Goal: Task Accomplishment & Management: Manage account settings

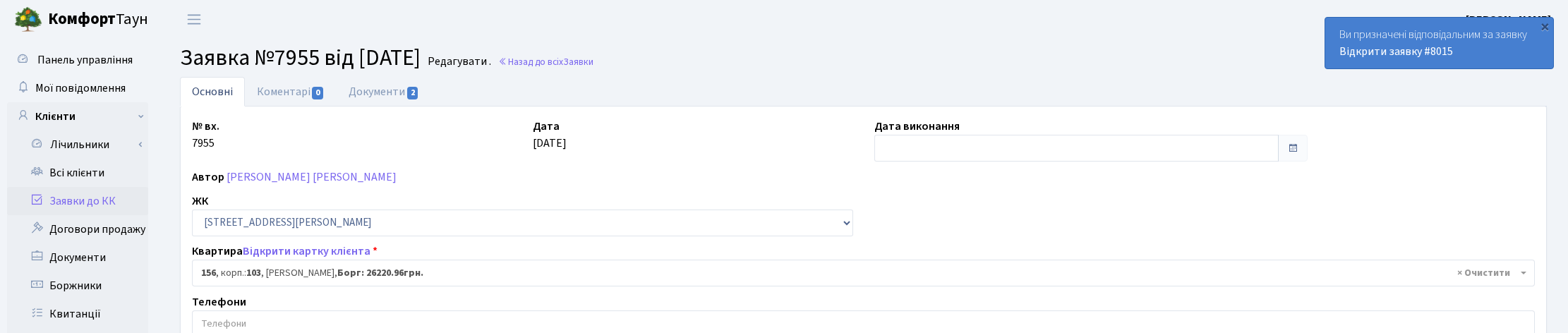
select select "43039"
click at [573, 58] on link "Назад до всіх Заявки" at bounding box center [546, 61] width 95 height 13
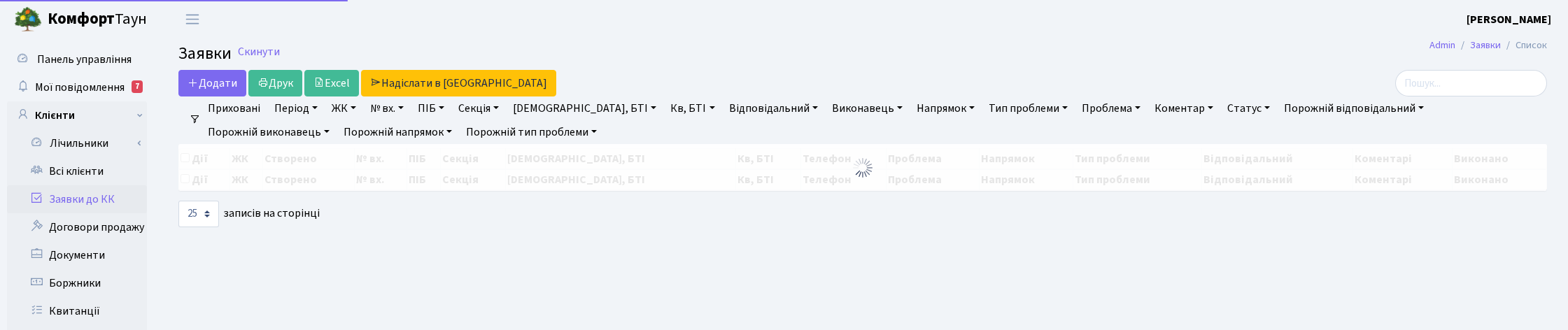
select select "25"
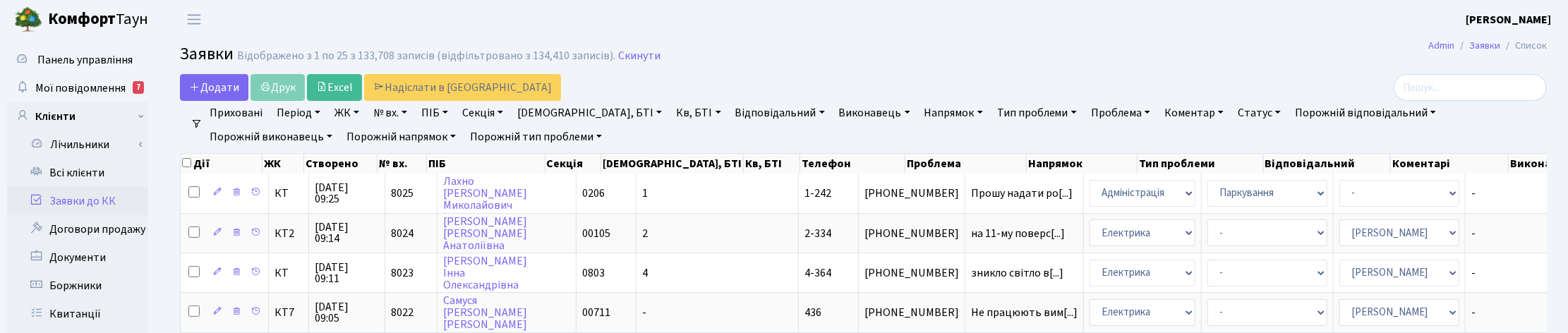
click at [753, 20] on header "Комфорт Таун Корчун І. С. Мій обліковий запис Вийти" at bounding box center [784, 19] width 1568 height 39
click at [670, 117] on link "Кв, БТІ" at bounding box center [698, 112] width 56 height 24
click at [448, 108] on link "ПІБ" at bounding box center [435, 112] width 38 height 24
click at [442, 136] on input "text" at bounding box center [457, 140] width 83 height 27
type input "кравчук"
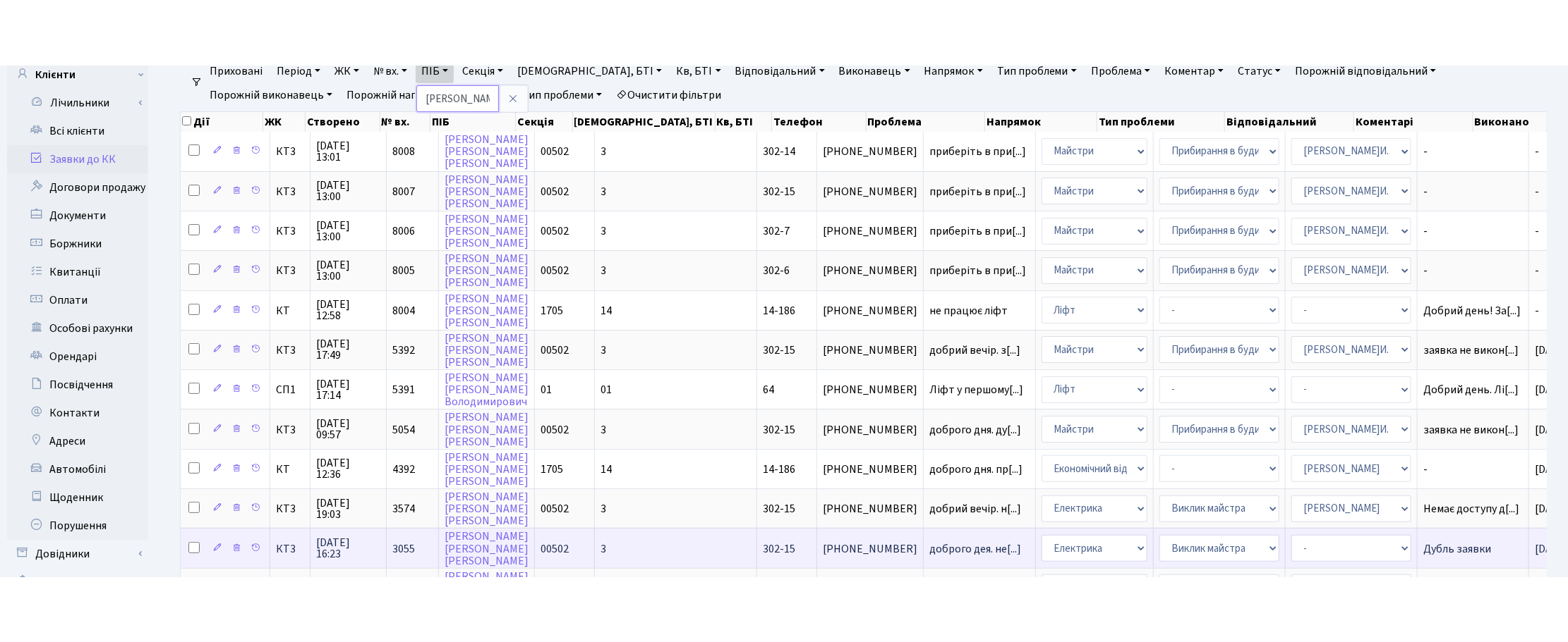
scroll to position [88, 0]
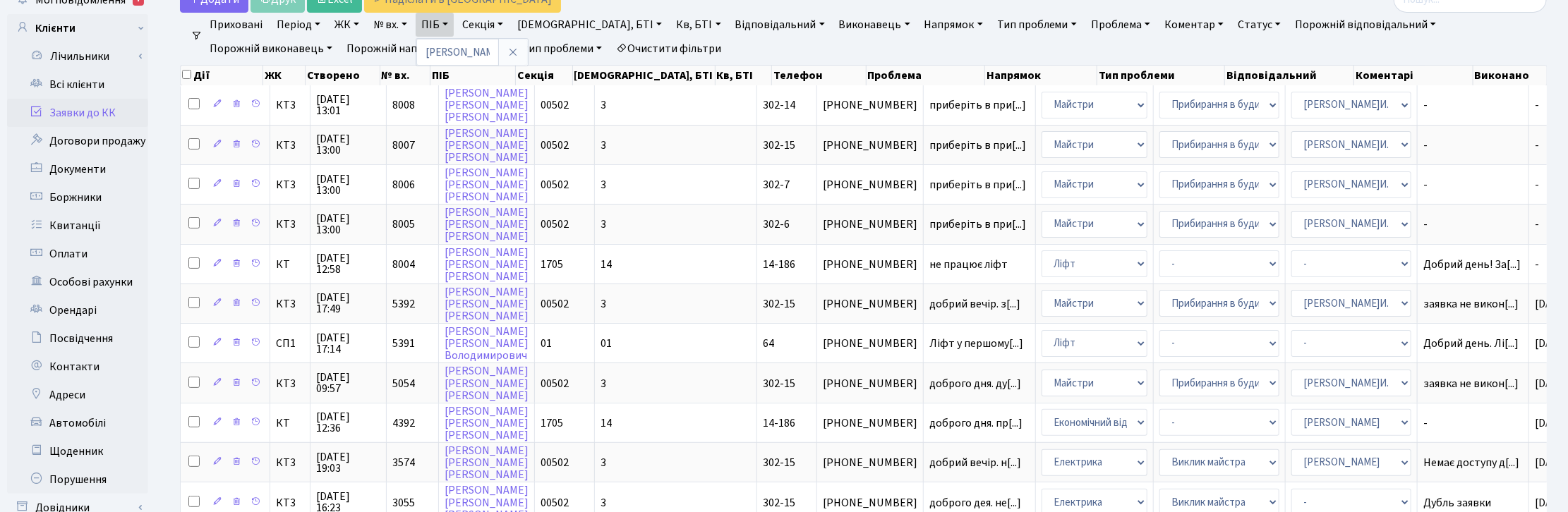
click at [919, 20] on link "Напрямок" at bounding box center [954, 25] width 70 height 24
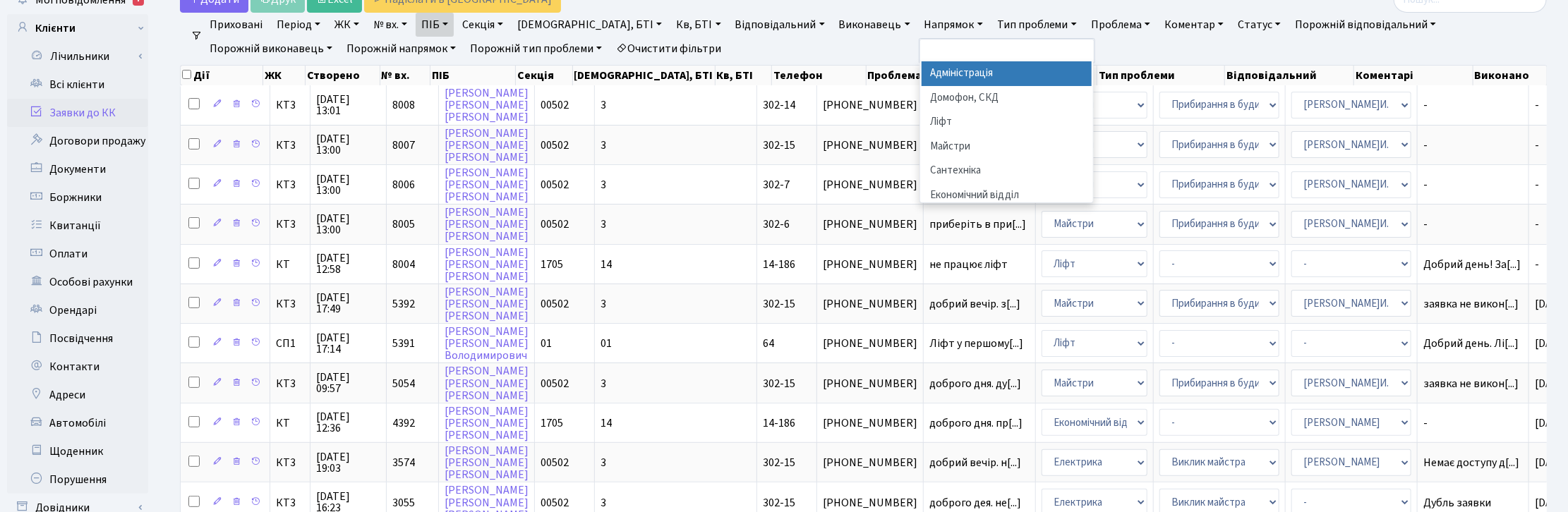
click at [1085, 25] on link "Проблема" at bounding box center [1120, 25] width 71 height 24
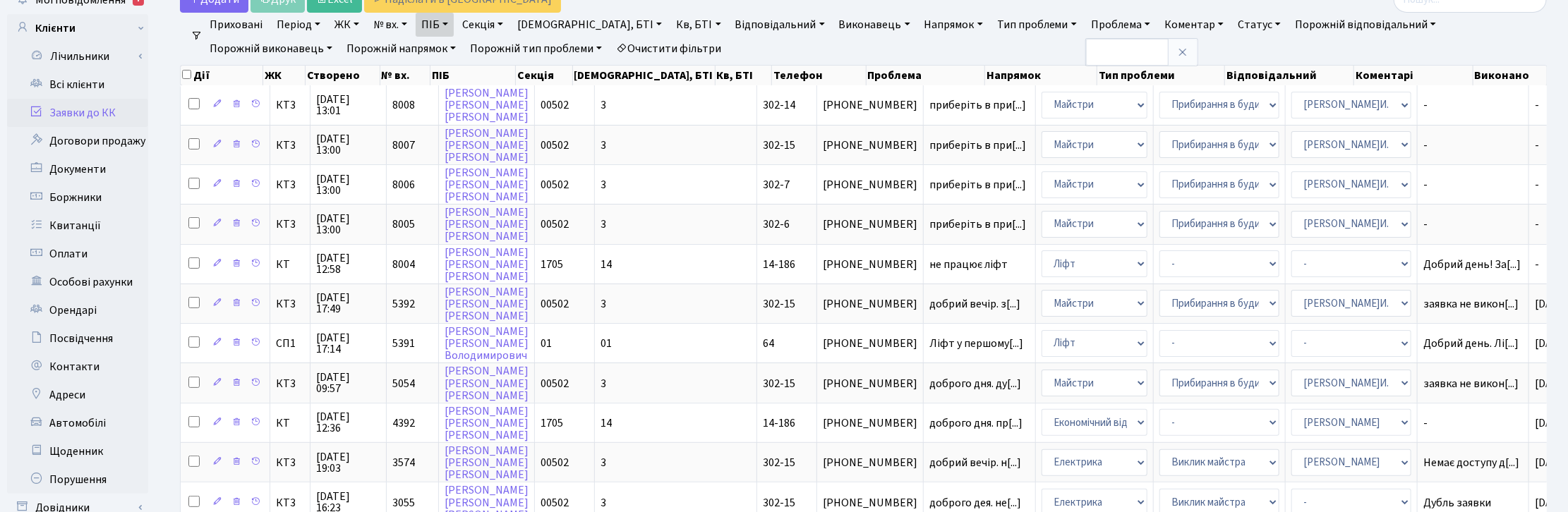
click at [919, 20] on link "Напрямок" at bounding box center [954, 25] width 70 height 24
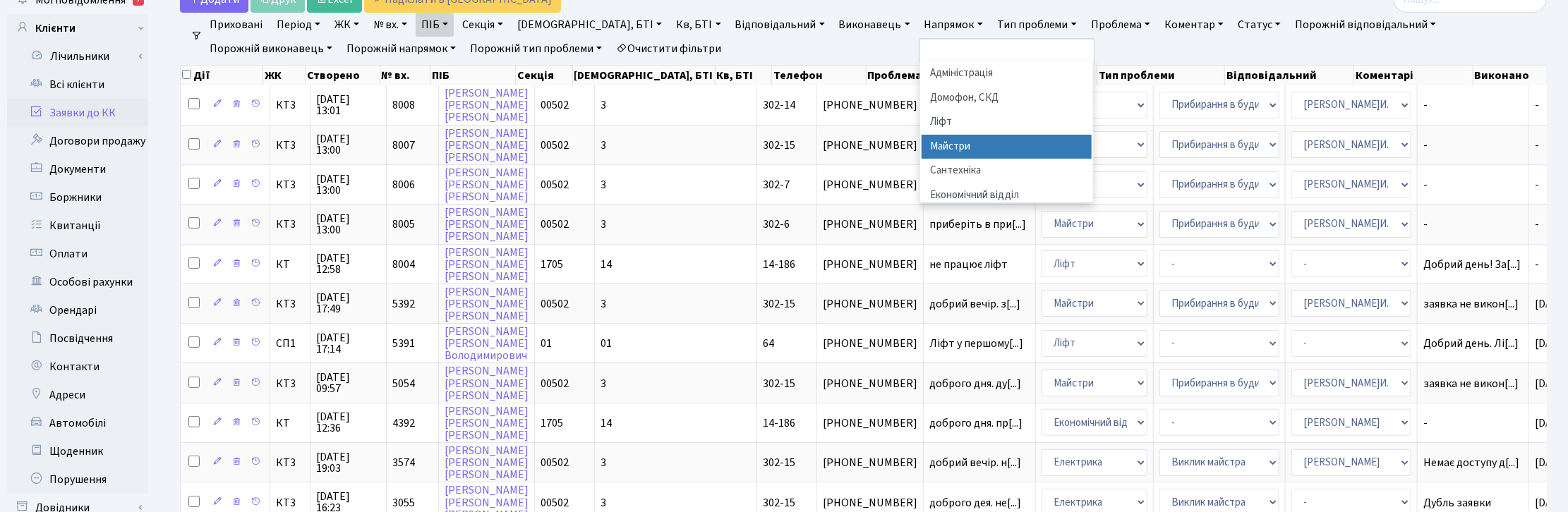
click at [922, 146] on li "Майстри" at bounding box center [1007, 147] width 171 height 25
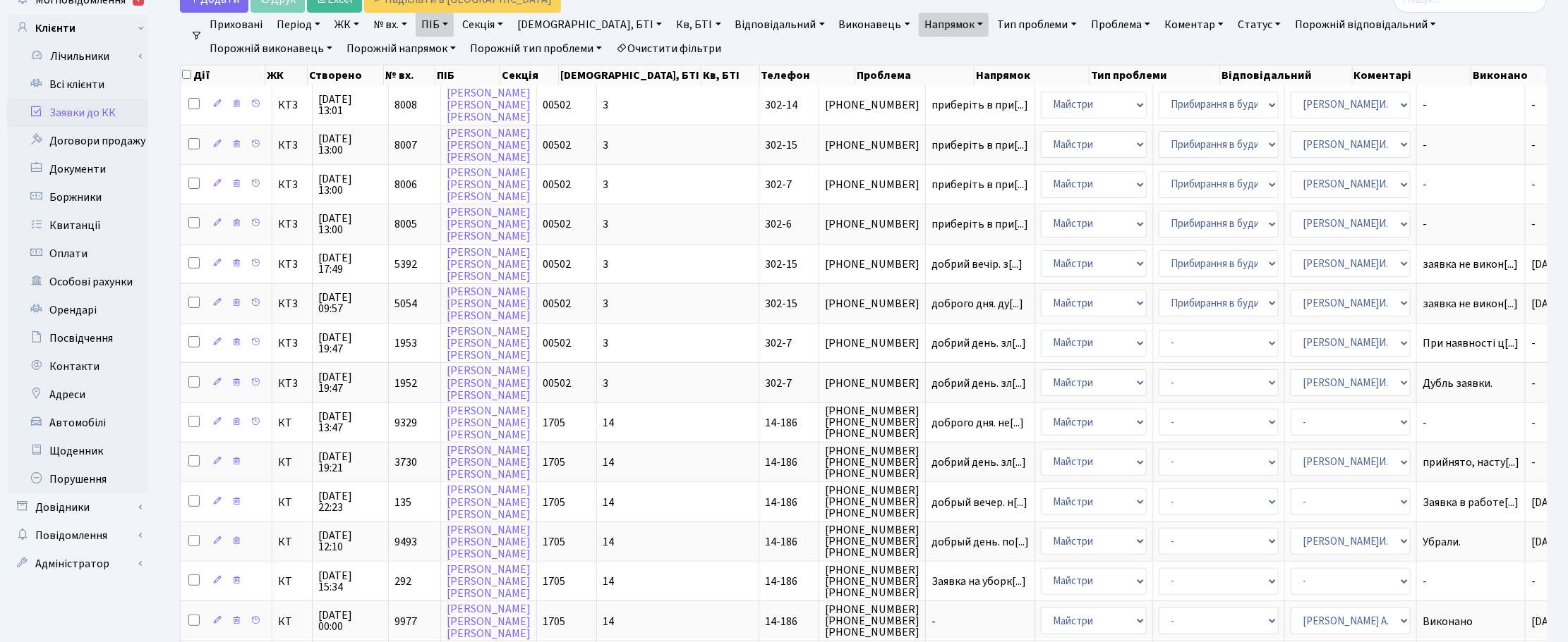
click at [919, 27] on link "Напрямок" at bounding box center [954, 25] width 70 height 24
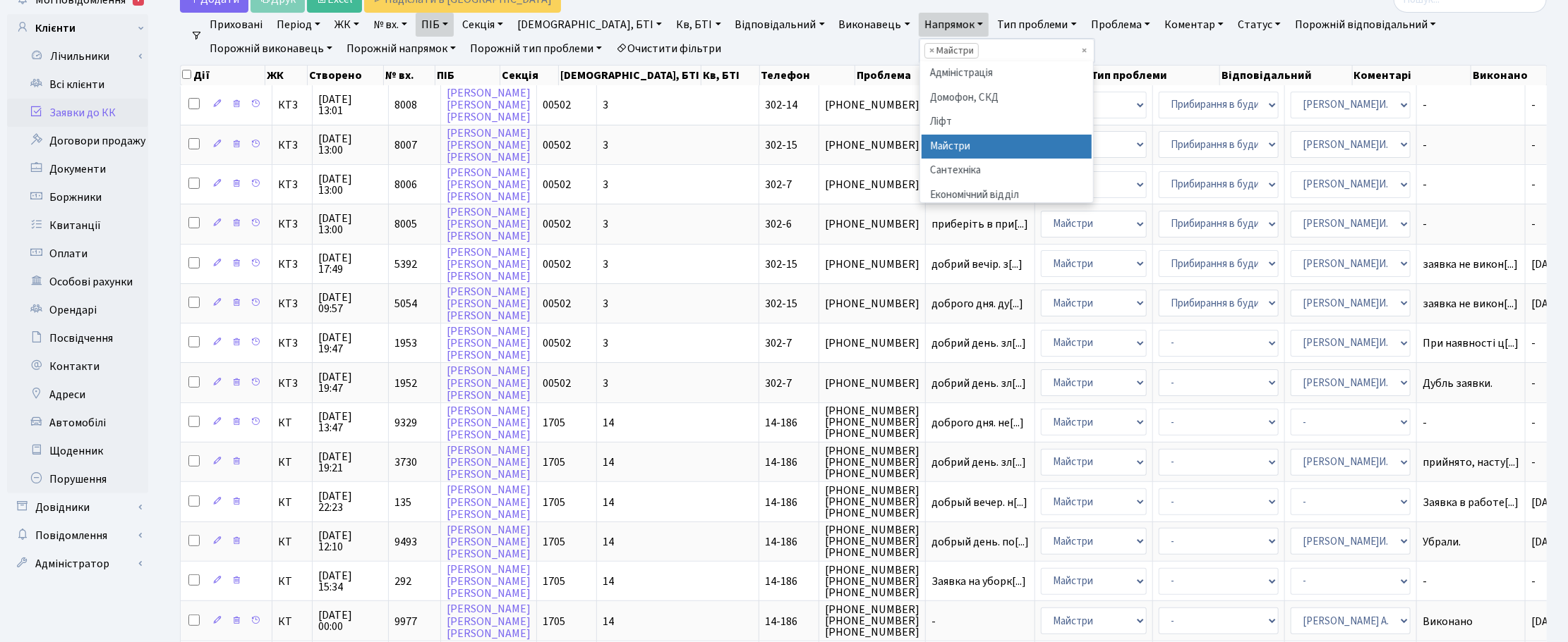
click at [930, 50] on span "×" at bounding box center [932, 51] width 5 height 14
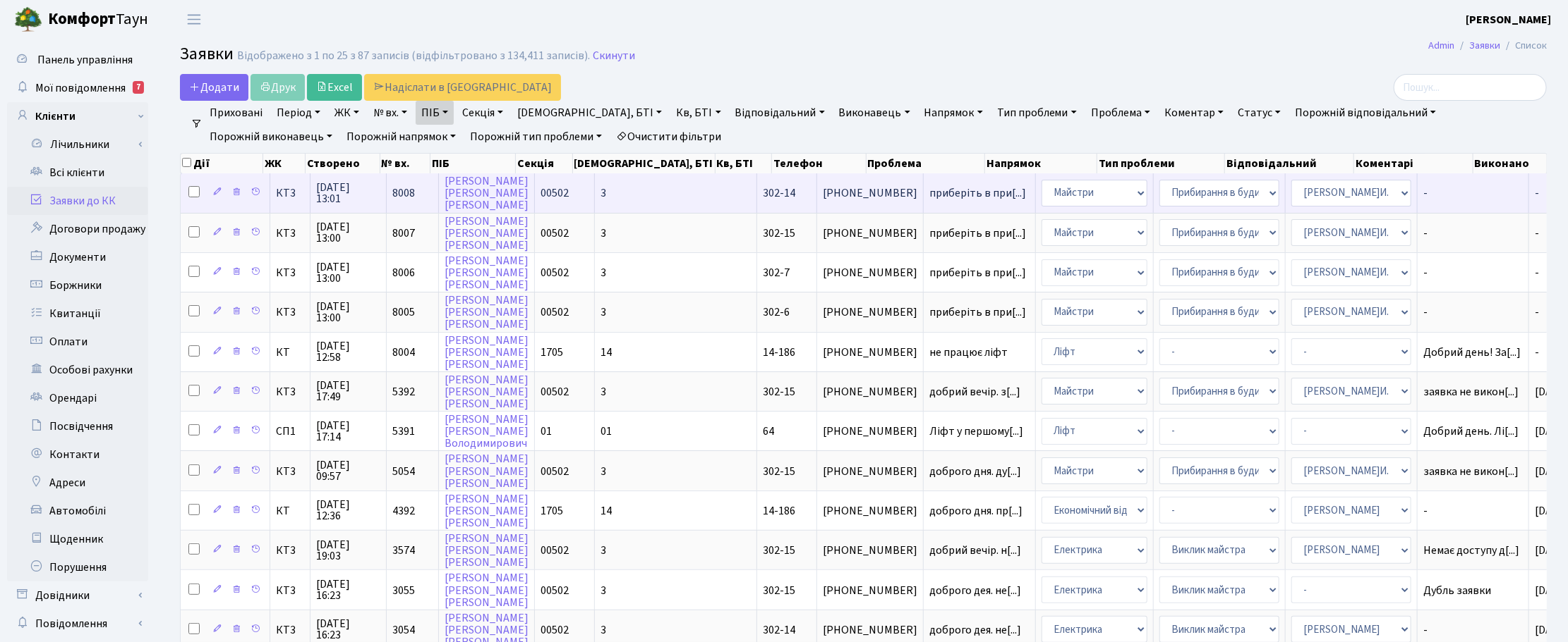
click at [192, 193] on input "checkbox" at bounding box center [193, 191] width 11 height 11
checkbox input "true"
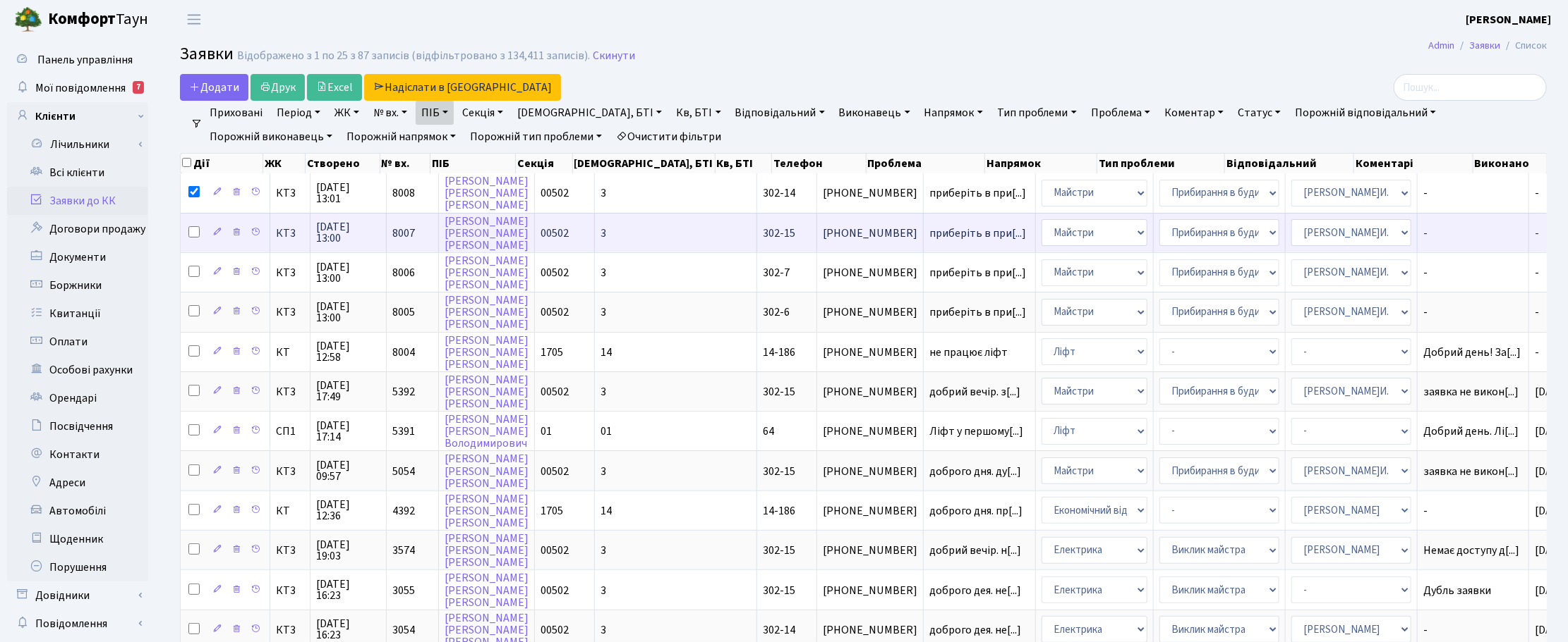
click at [193, 218] on td at bounding box center [226, 233] width 89 height 40
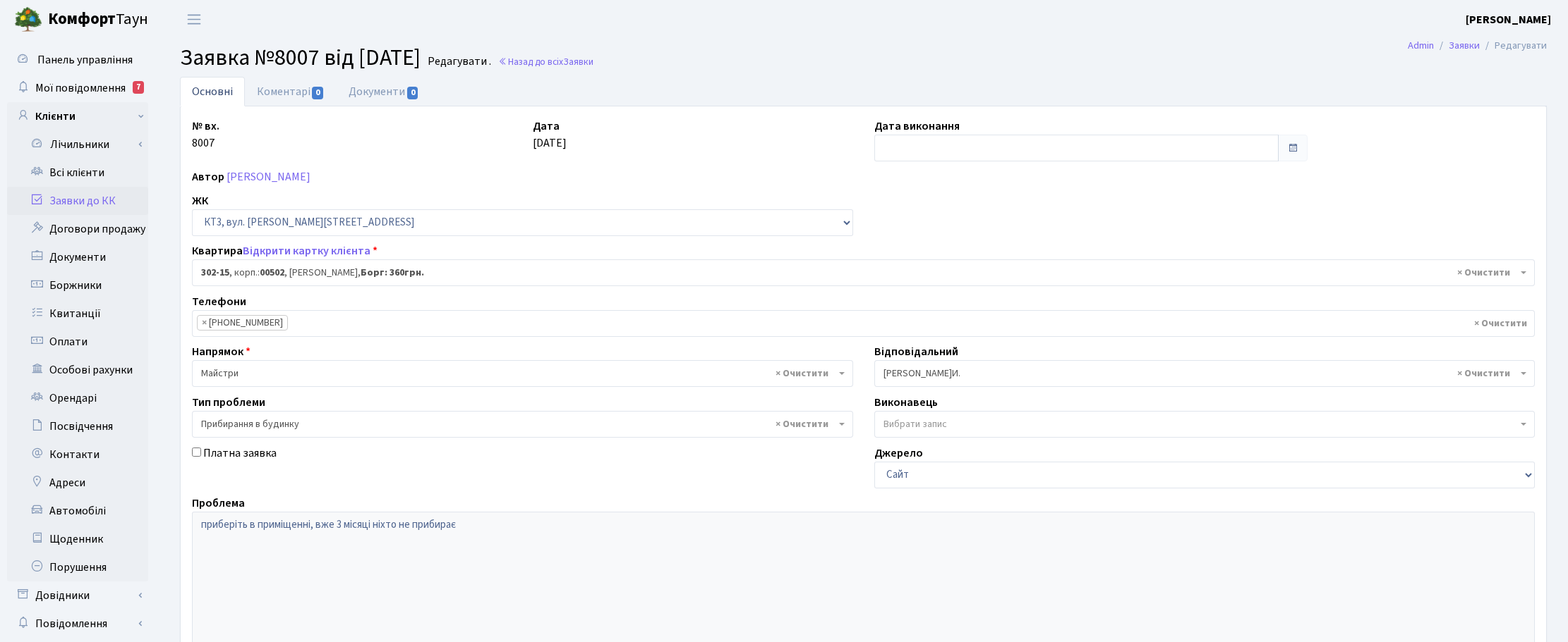
select select "16645"
select select "58"
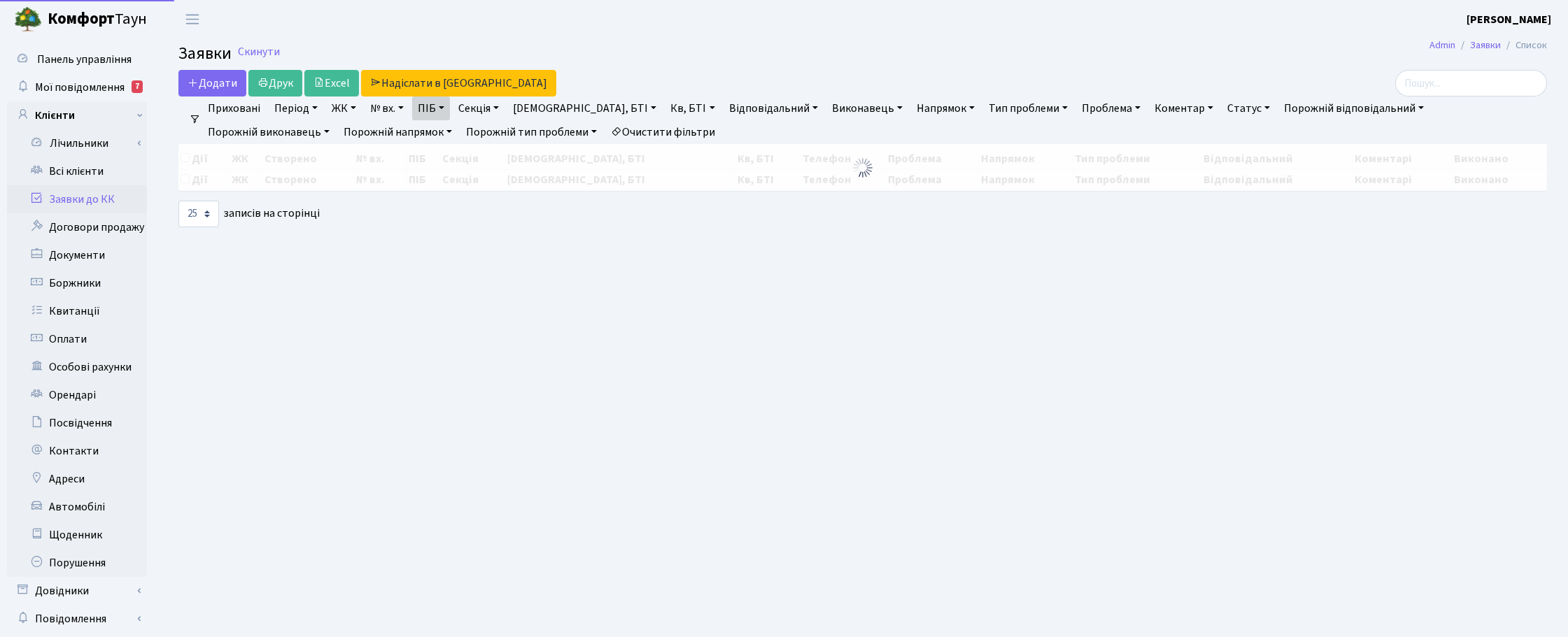
select select "25"
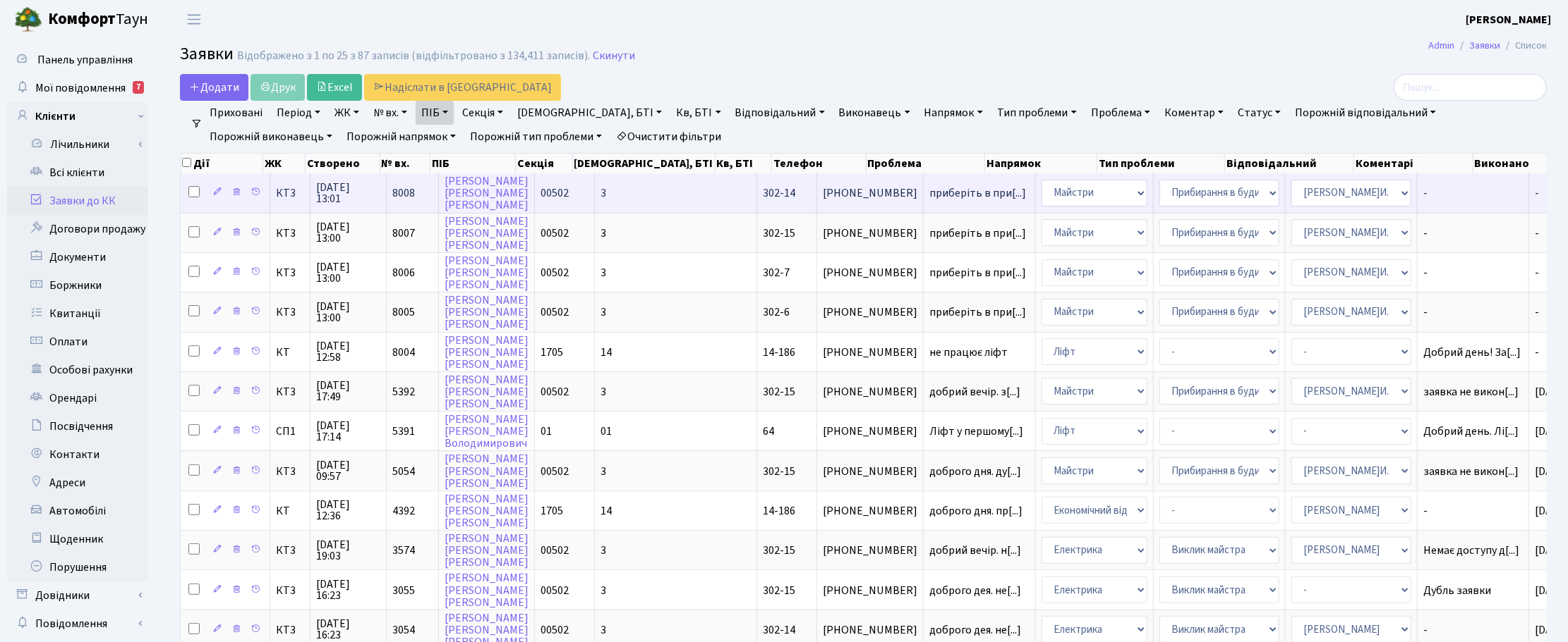
click at [191, 192] on input "checkbox" at bounding box center [193, 191] width 11 height 11
checkbox input "true"
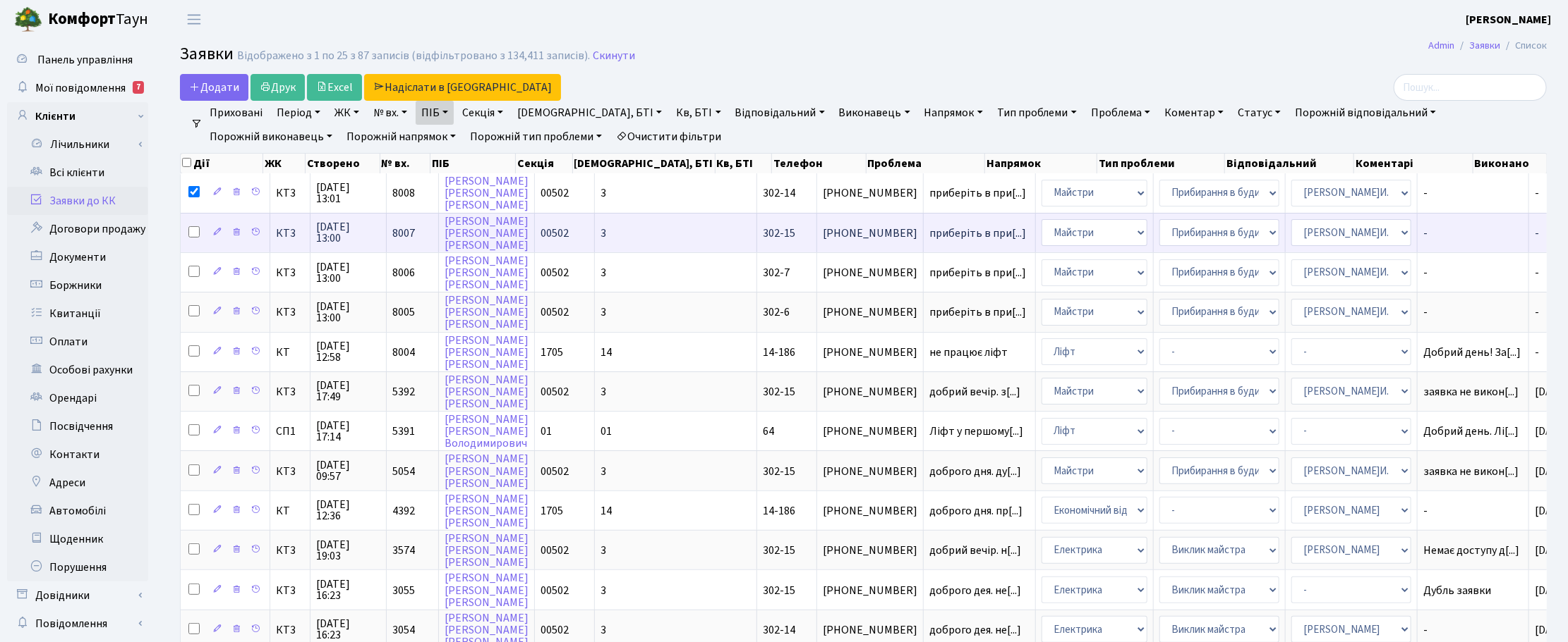
click at [193, 232] on input "checkbox" at bounding box center [193, 232] width 11 height 11
checkbox input "true"
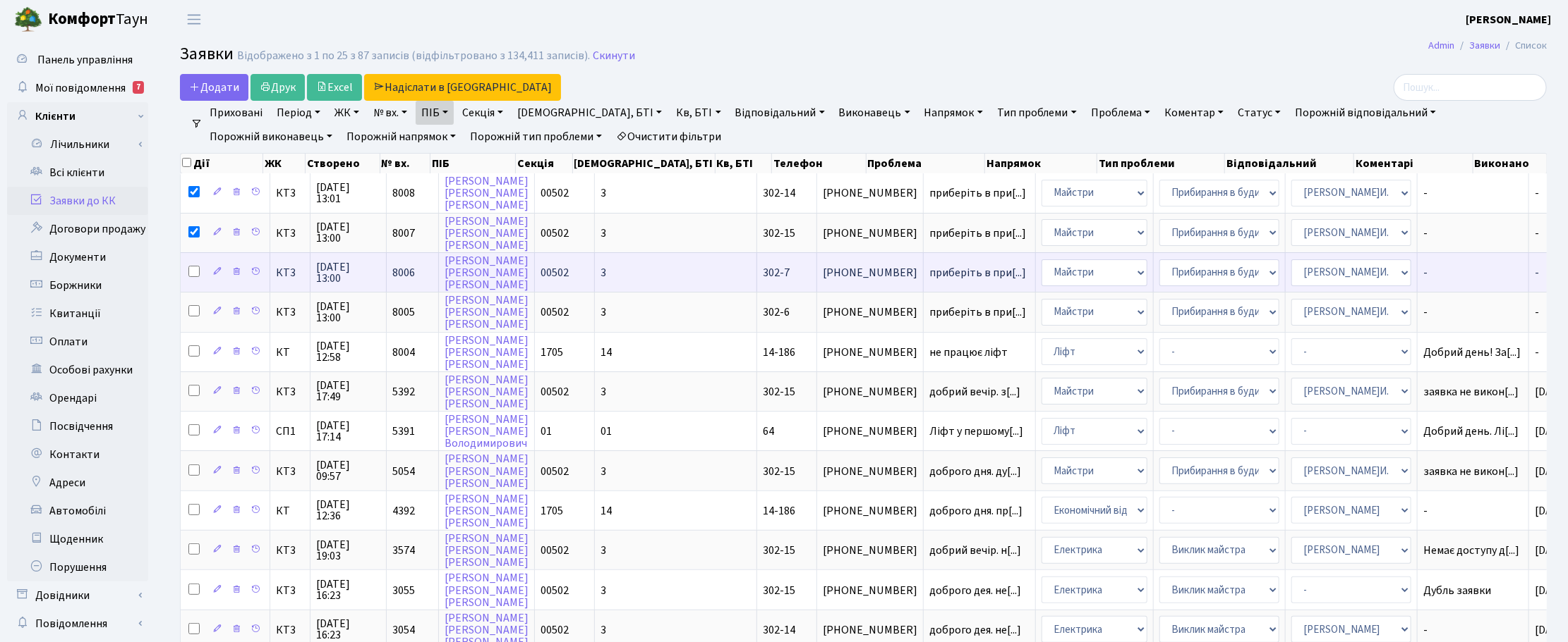
click at [193, 272] on input "checkbox" at bounding box center [193, 271] width 11 height 11
checkbox input "true"
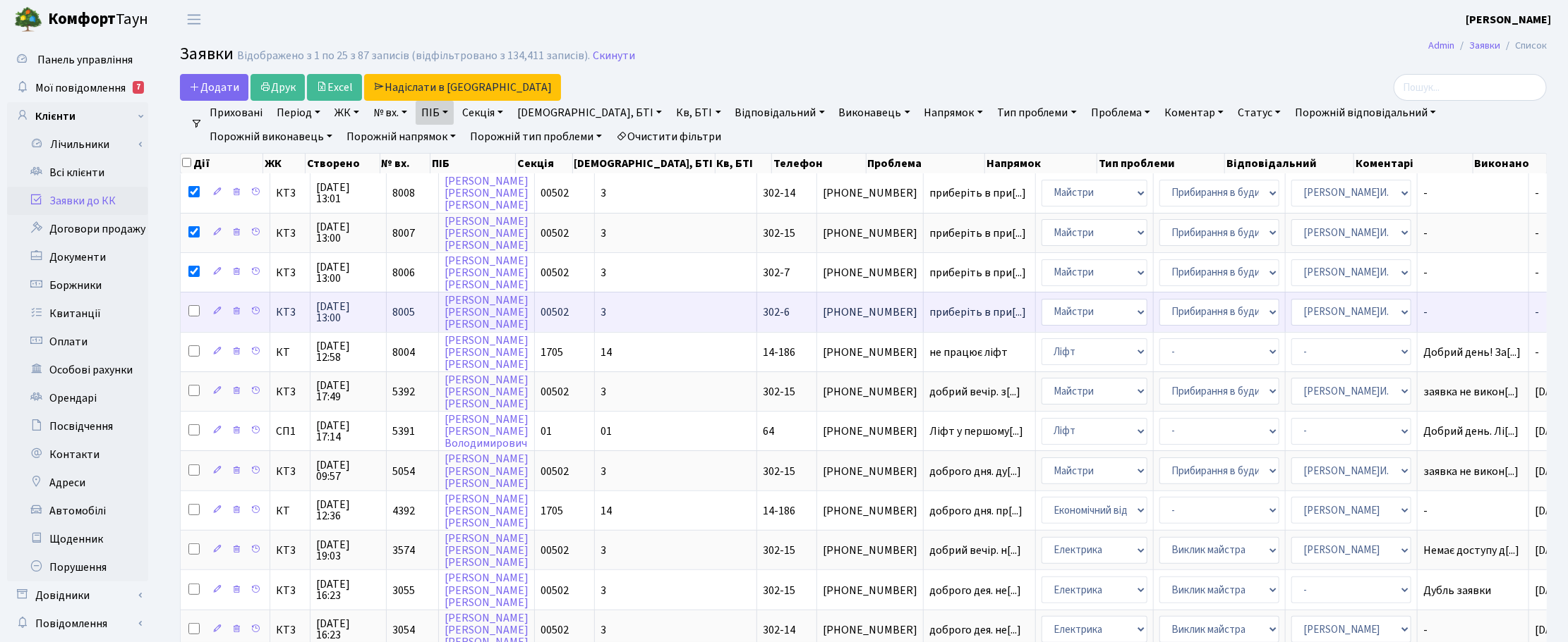
click at [192, 314] on input "checkbox" at bounding box center [193, 310] width 11 height 11
checkbox input "true"
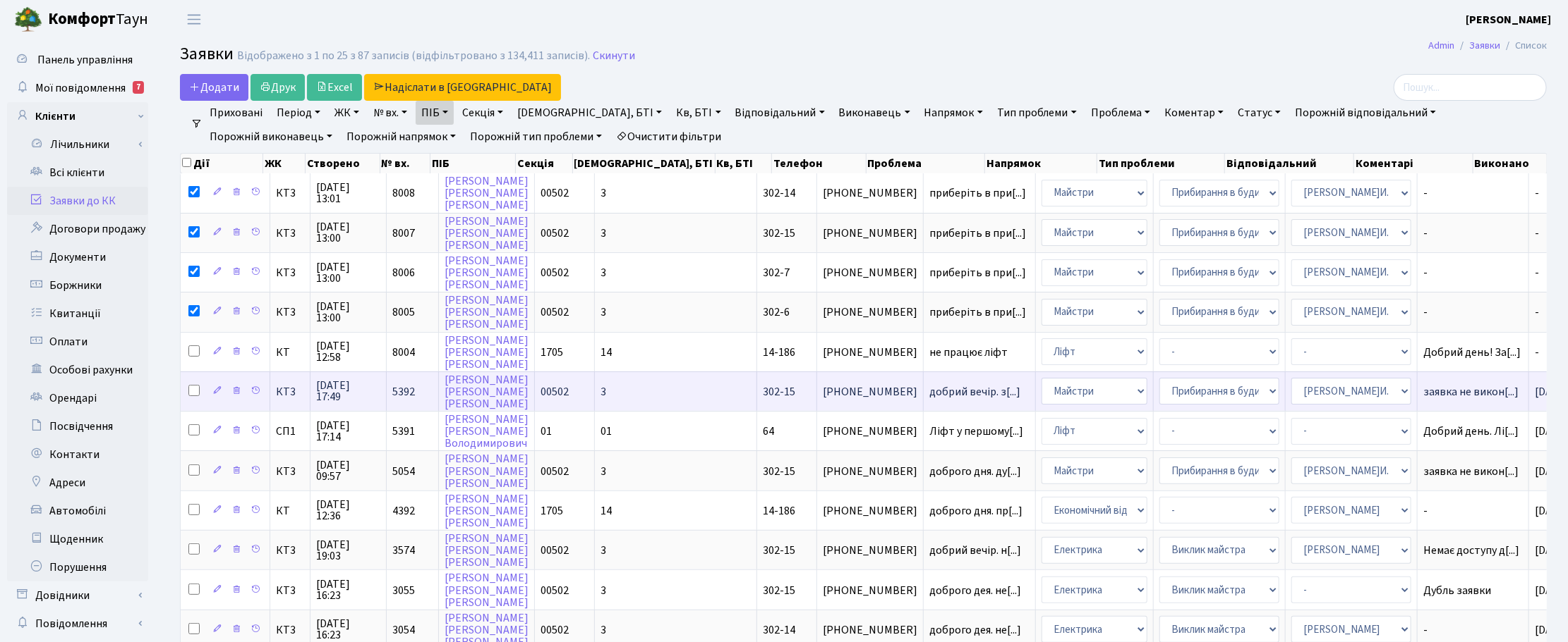
click at [194, 390] on input "checkbox" at bounding box center [193, 390] width 11 height 11
checkbox input "true"
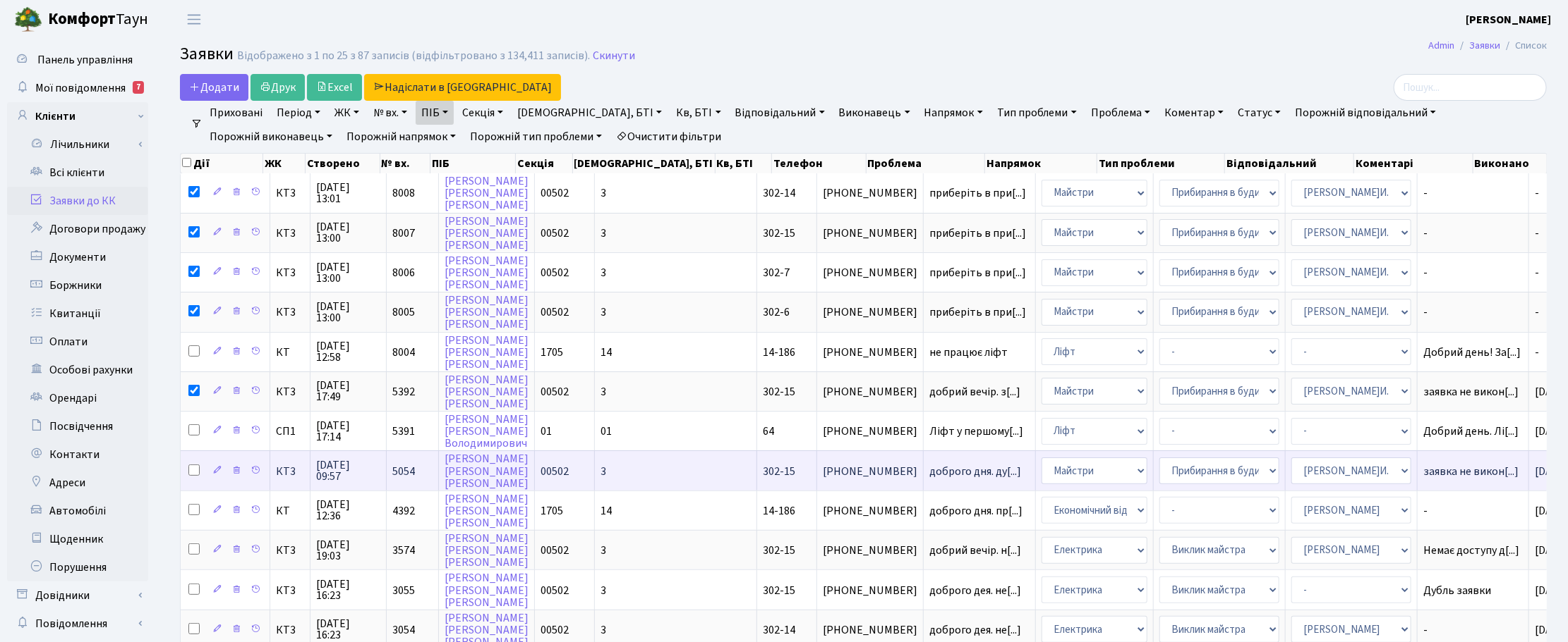
click at [191, 467] on input "checkbox" at bounding box center [193, 470] width 11 height 11
checkbox input "true"
click at [278, 90] on link "Друк" at bounding box center [277, 87] width 55 height 27
click at [185, 162] on input "checkbox" at bounding box center [186, 162] width 9 height 9
checkbox input "true"
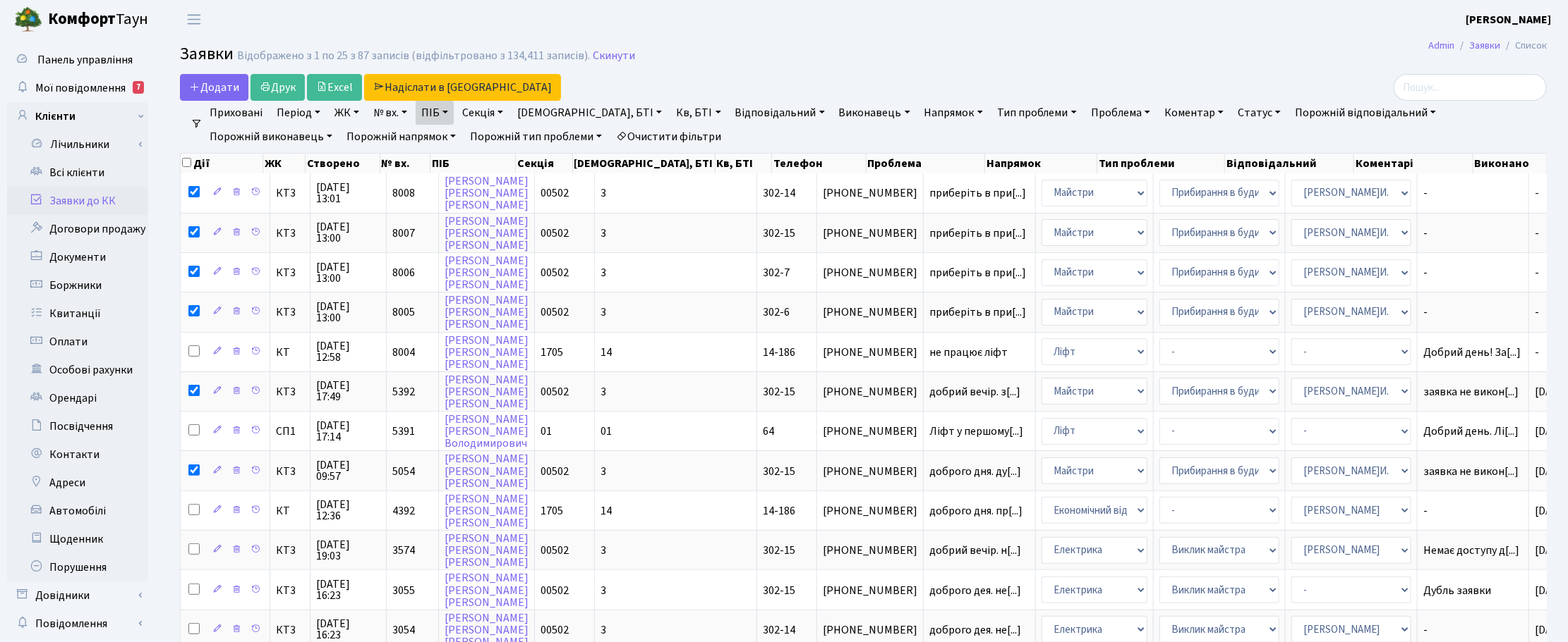
checkbox input "true"
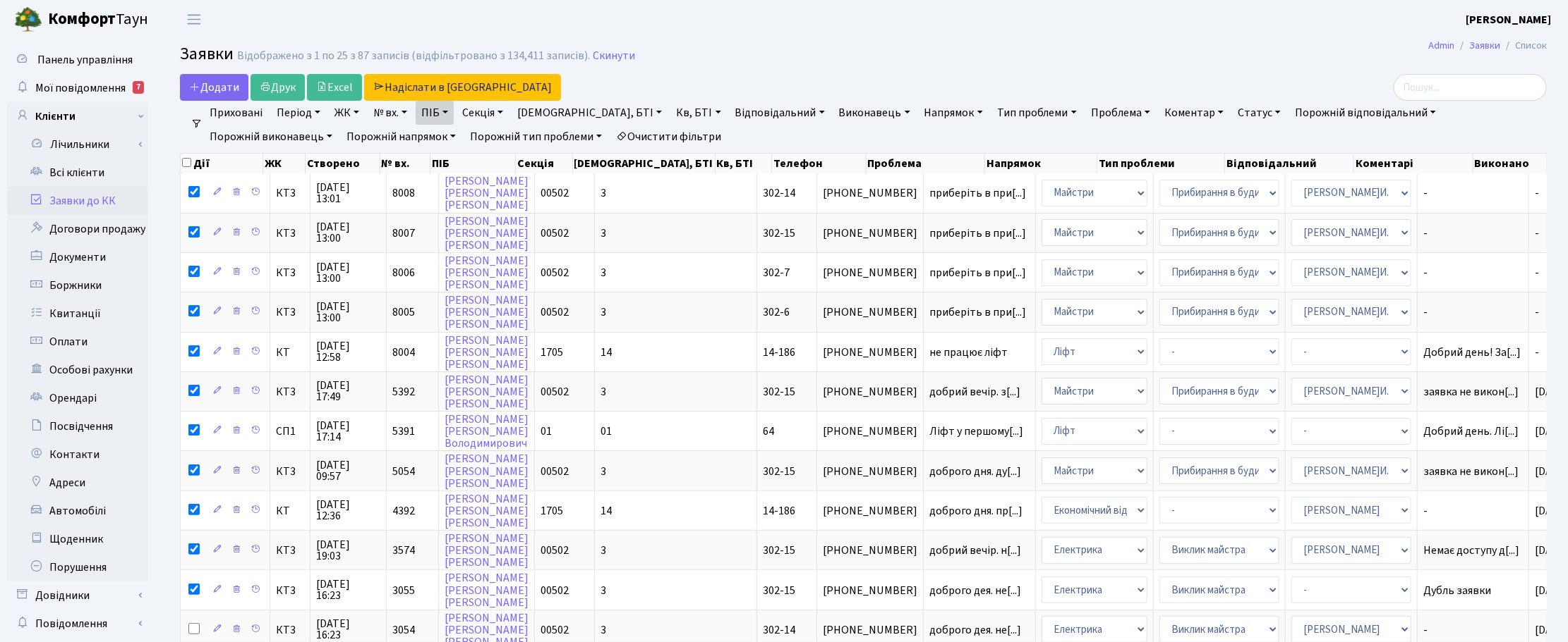
checkbox input "true"
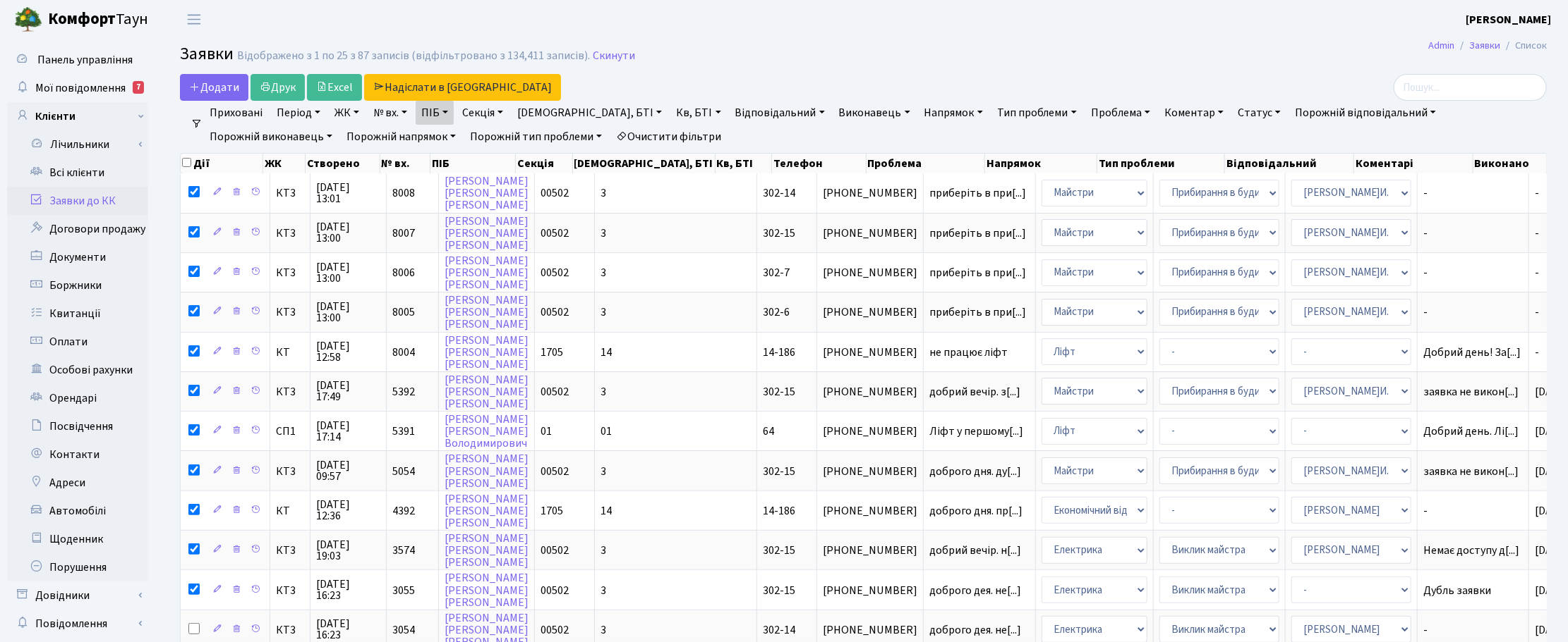
checkbox input "true"
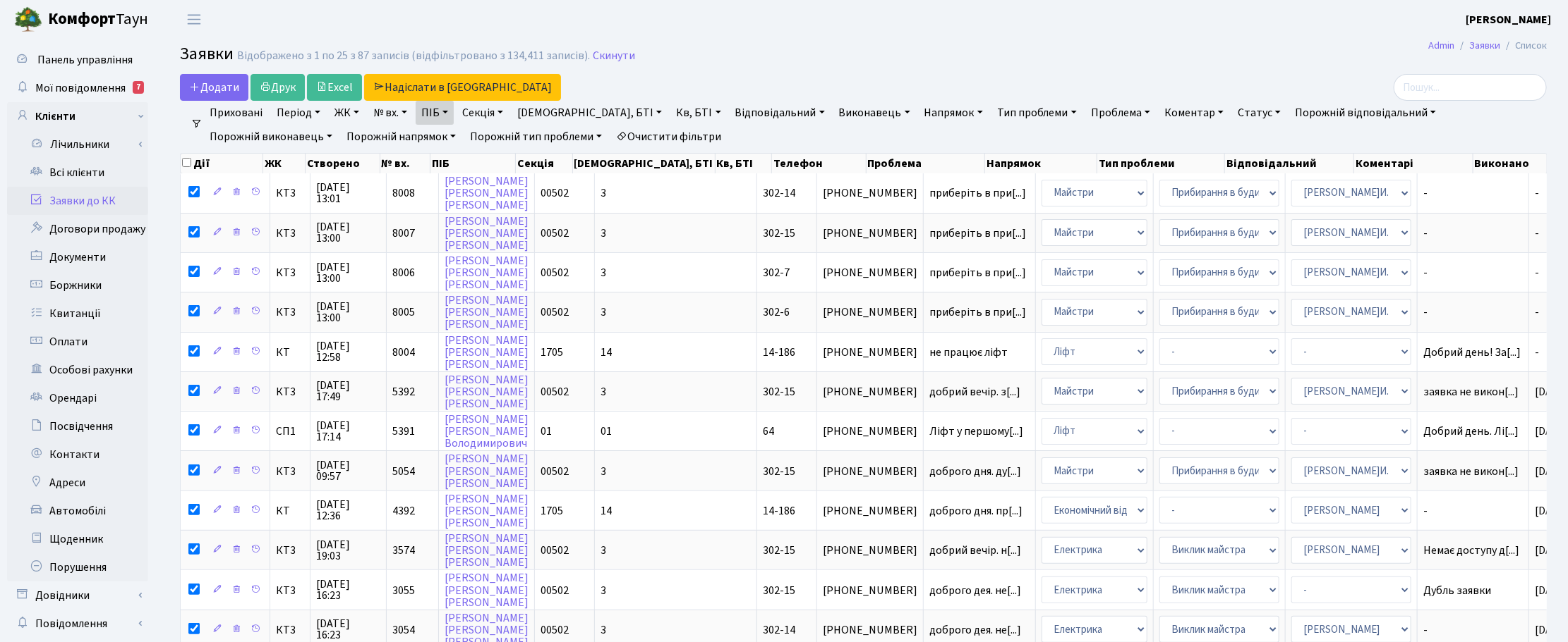
checkbox input "true"
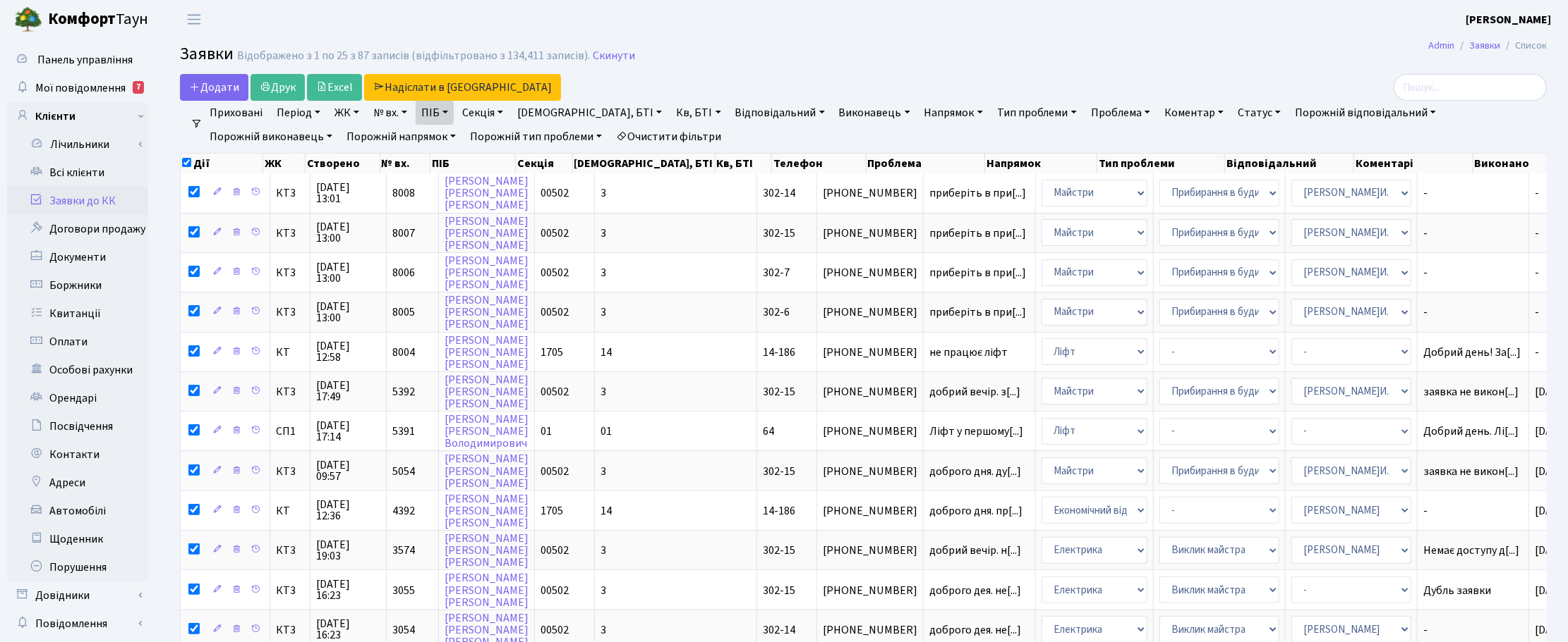
click at [185, 162] on input "checkbox" at bounding box center [186, 162] width 9 height 9
checkbox input "false"
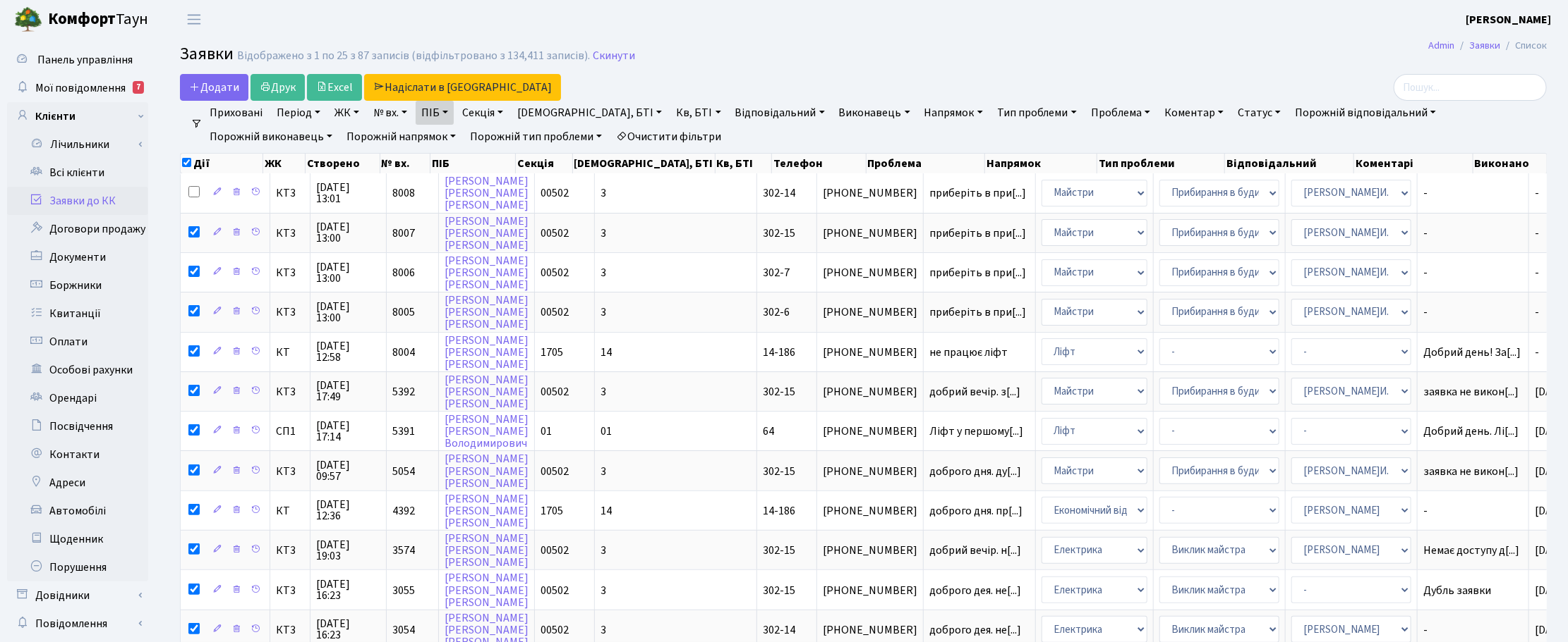
checkbox input "false"
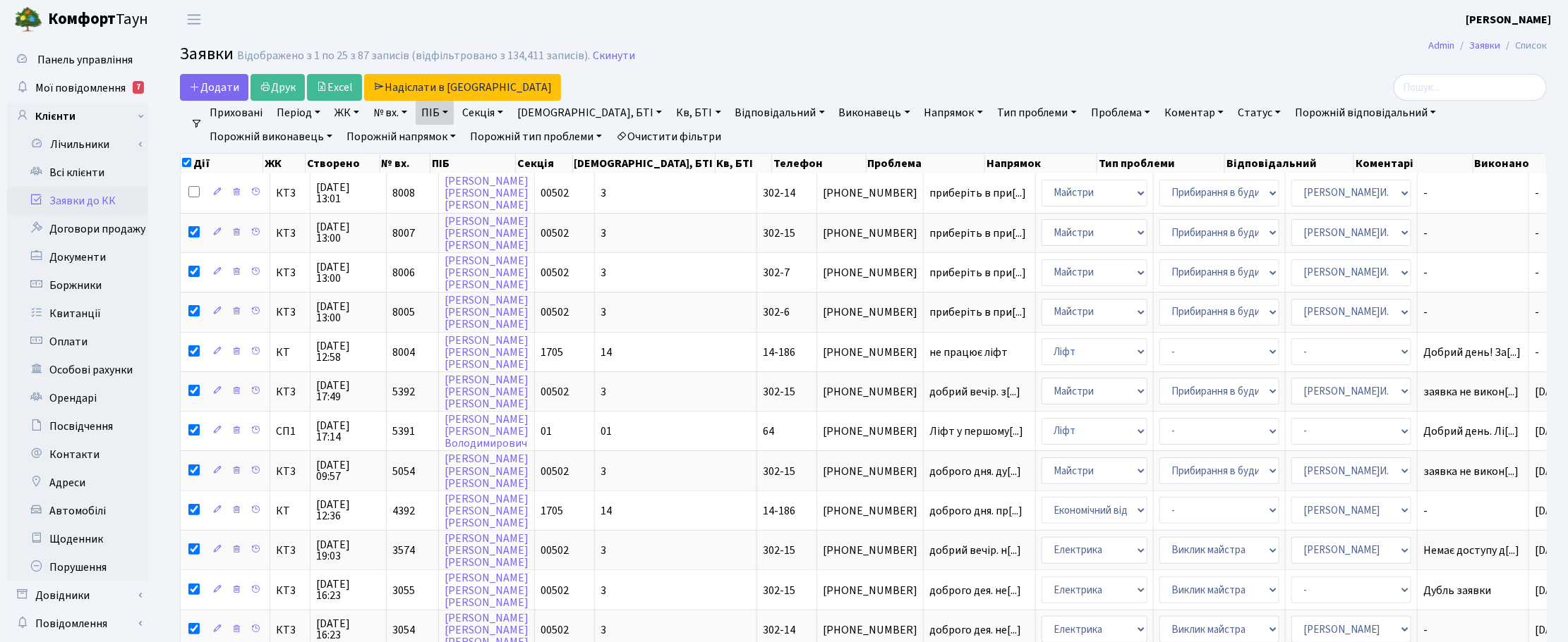
checkbox input "false"
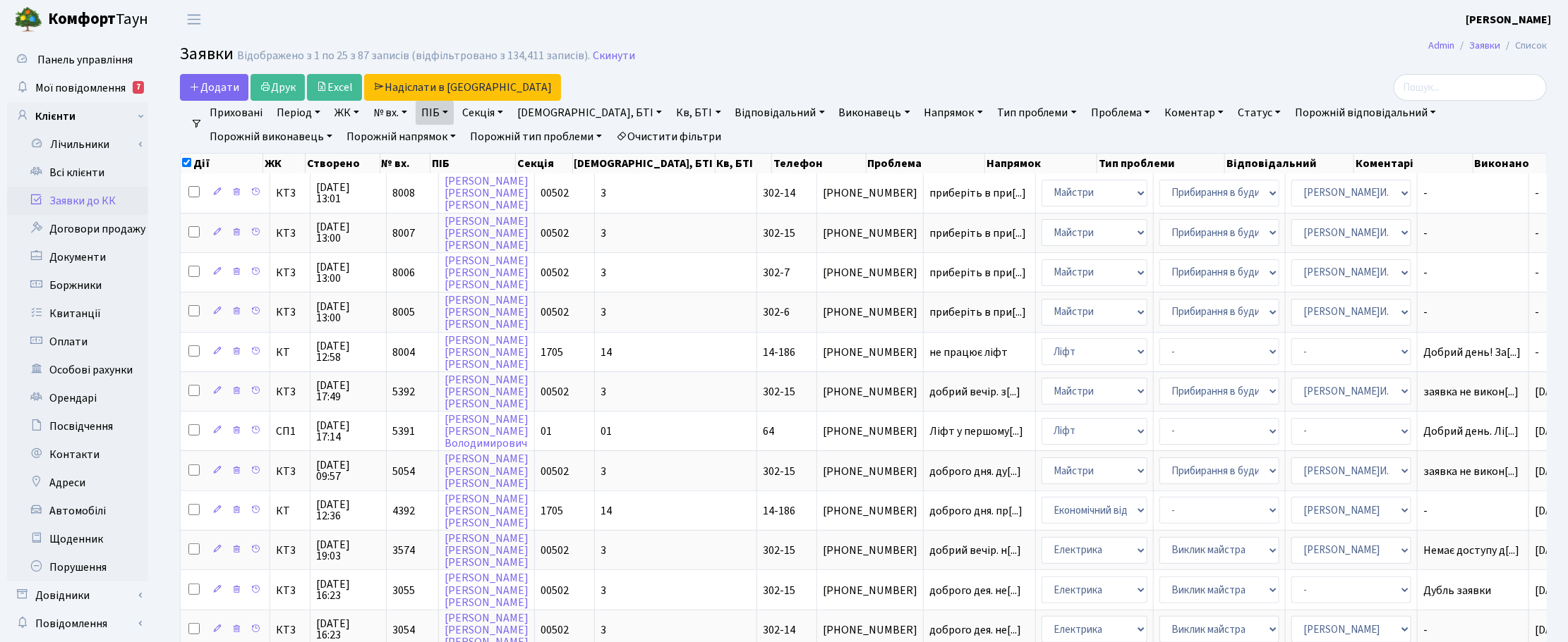
checkbox input "false"
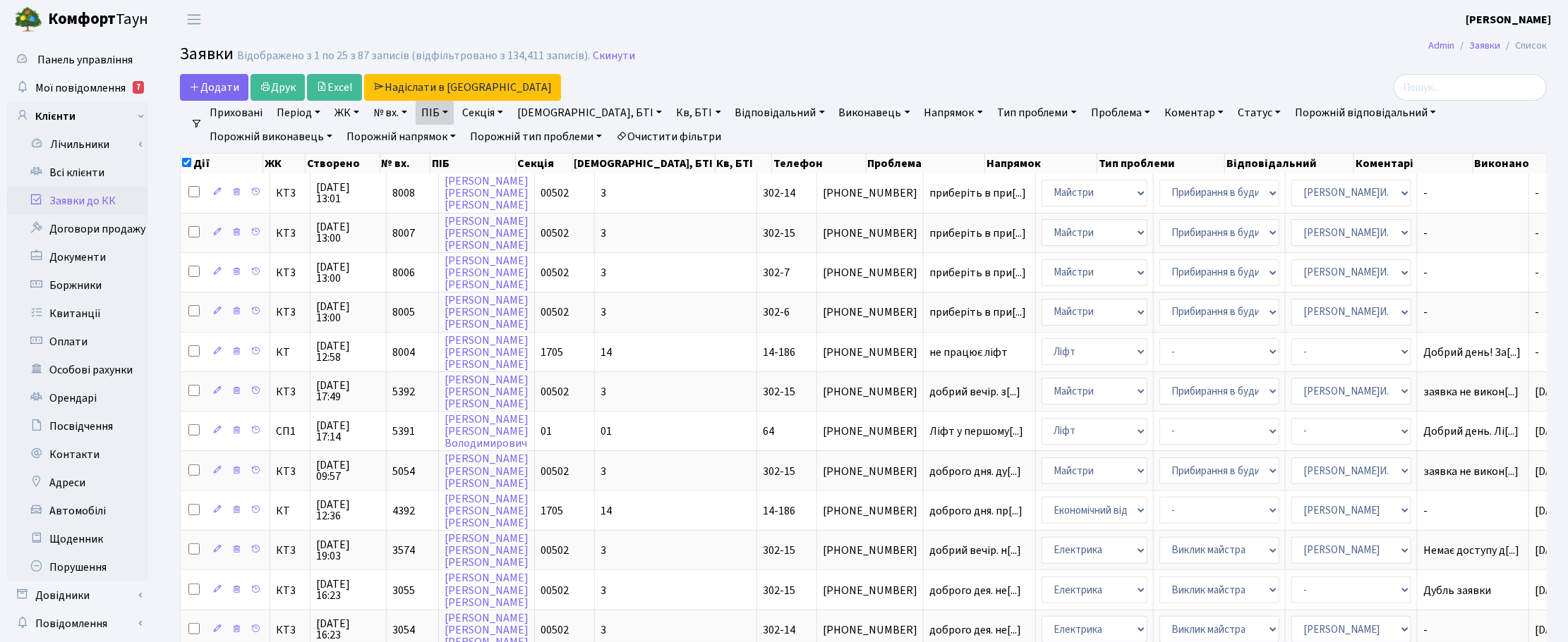
checkbox input "false"
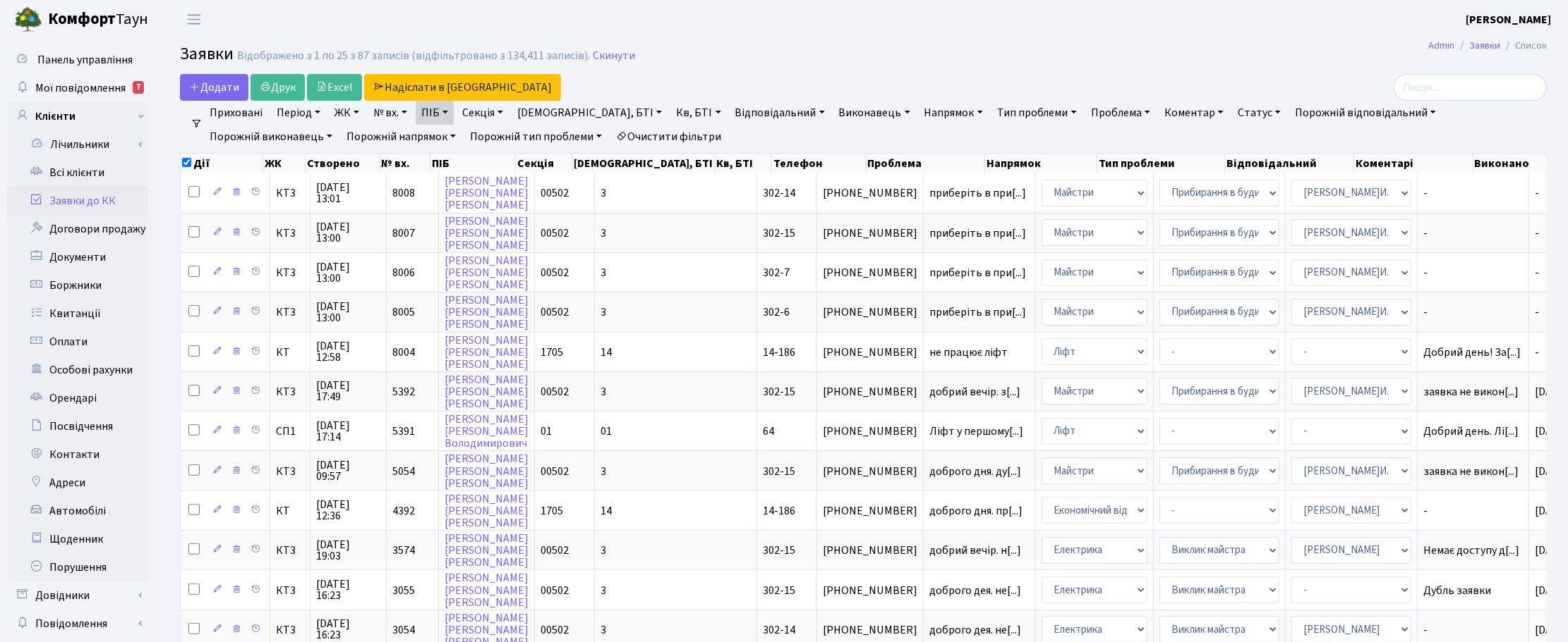
checkbox input "false"
click at [610, 64] on h2 "Заявки Відображено з 1 по 25 з 87 записів (відфільтровано з 134,411 записів). С…" at bounding box center [863, 57] width 1367 height 24
click at [621, 55] on link "Скинути" at bounding box center [613, 56] width 43 height 13
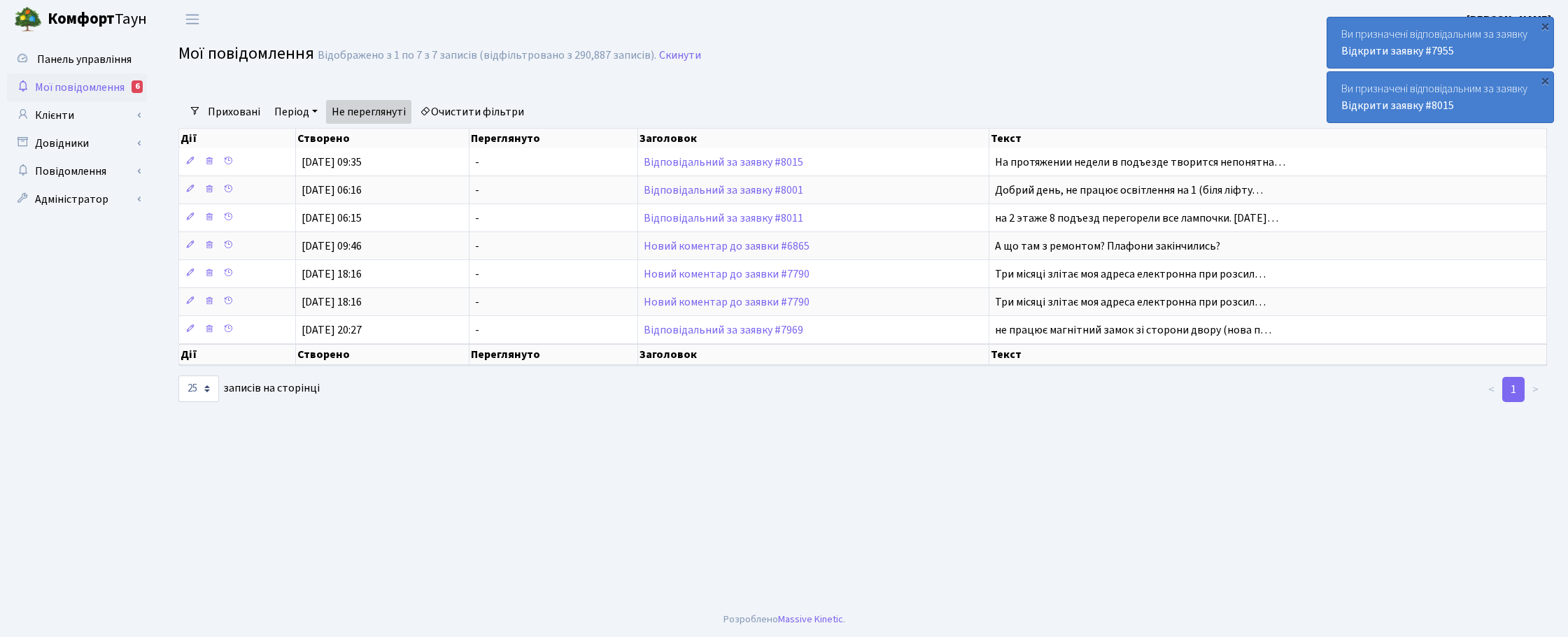
select select "25"
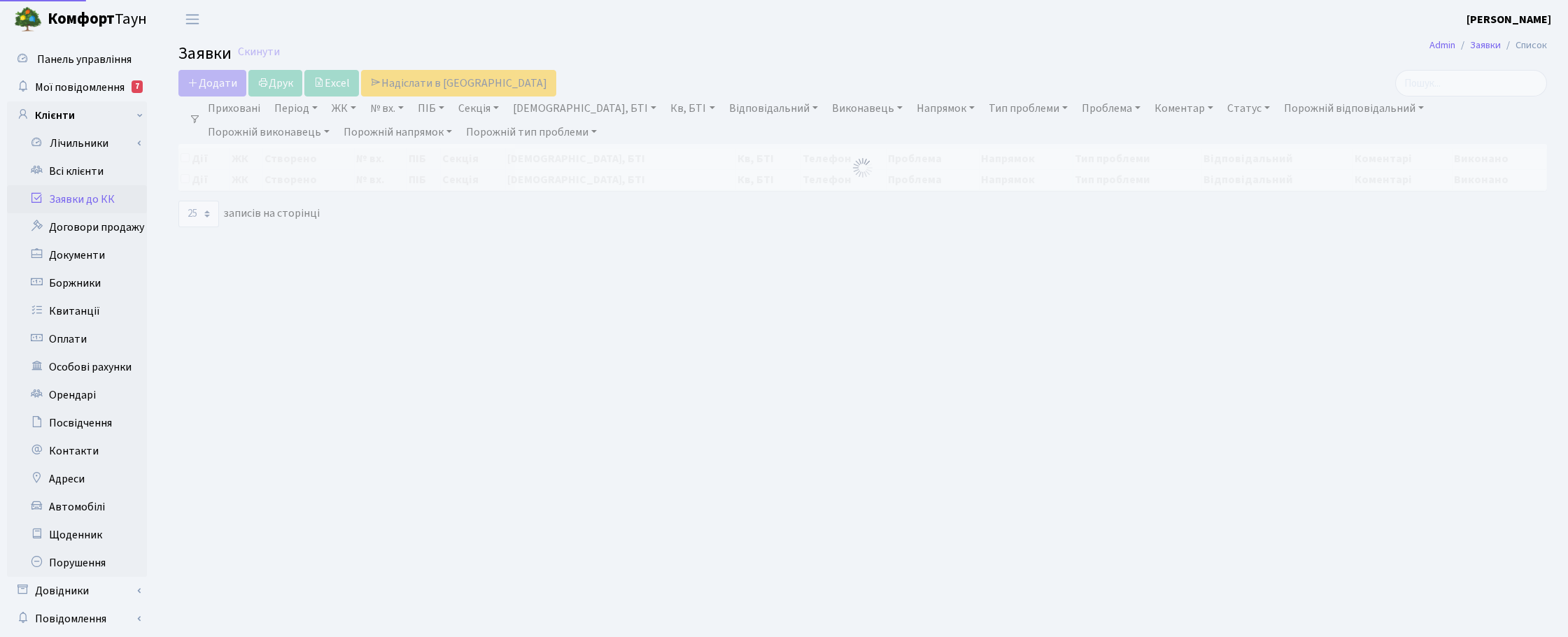
select select "25"
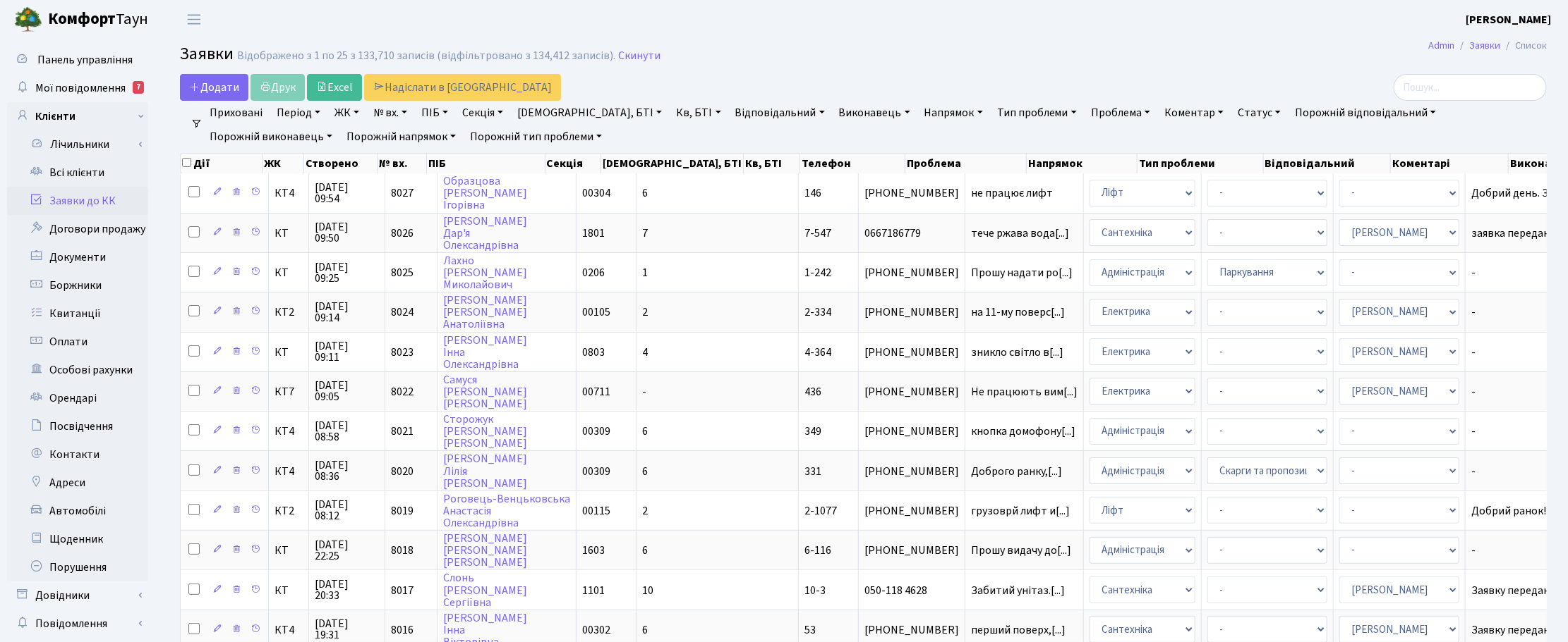
click at [670, 115] on link "Кв, БТІ" at bounding box center [698, 112] width 56 height 24
click at [671, 141] on input "text" at bounding box center [712, 140] width 83 height 27
type input "10-34"
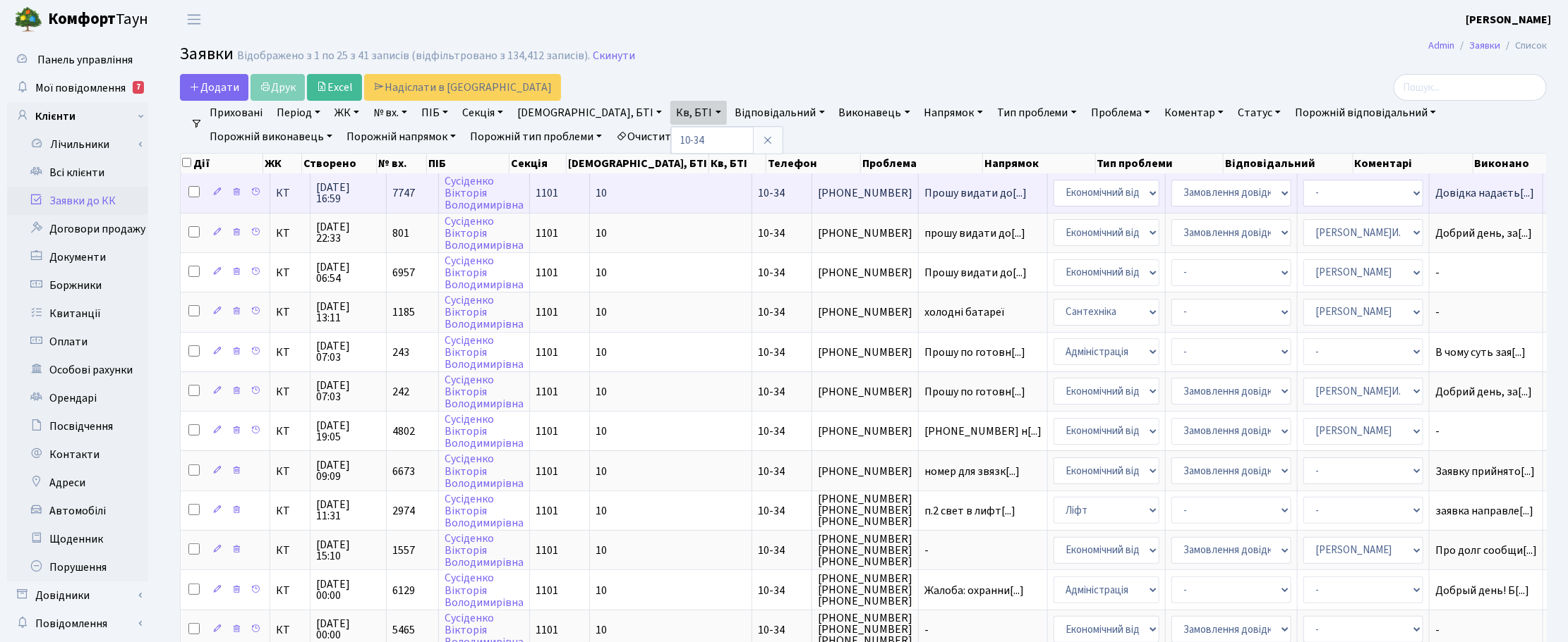
click at [334, 188] on span "[DATE] 16:59" at bounding box center [348, 193] width 65 height 23
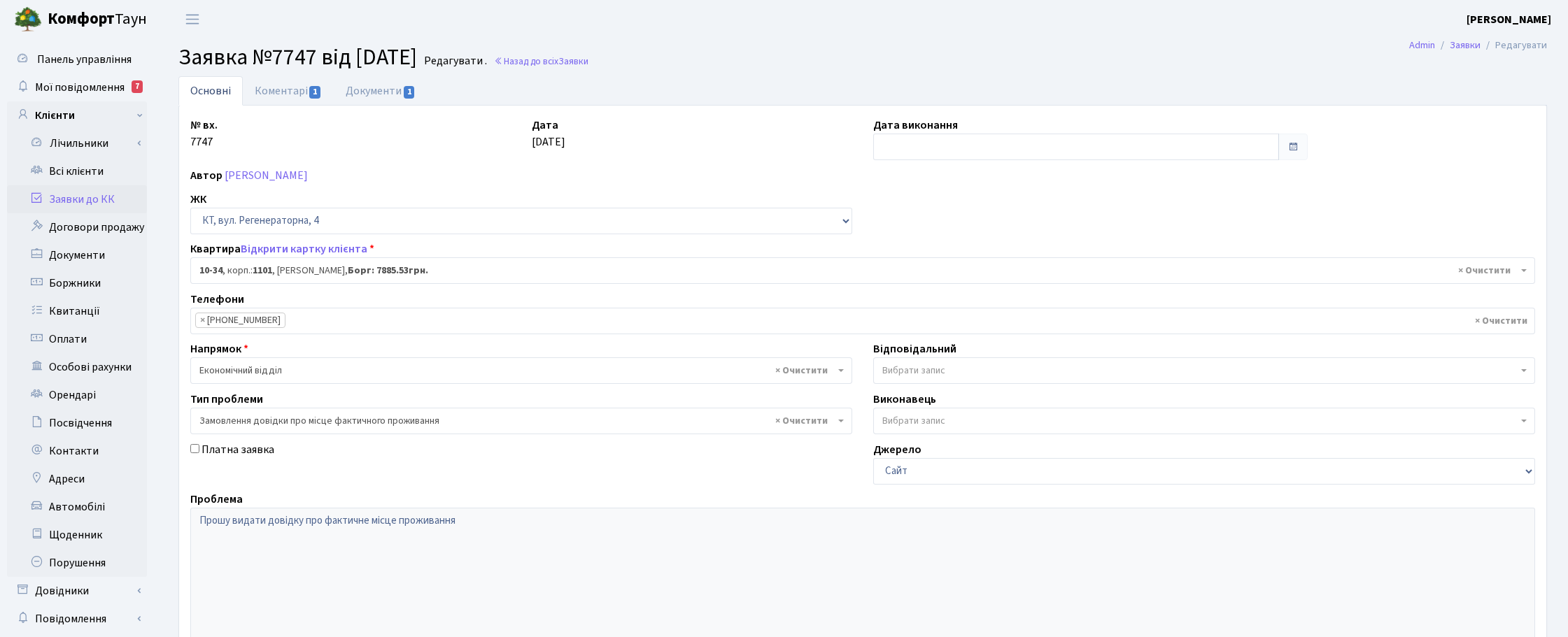
select select "6603"
select select "8"
click at [286, 88] on link "Коментарі 1" at bounding box center [288, 90] width 91 height 29
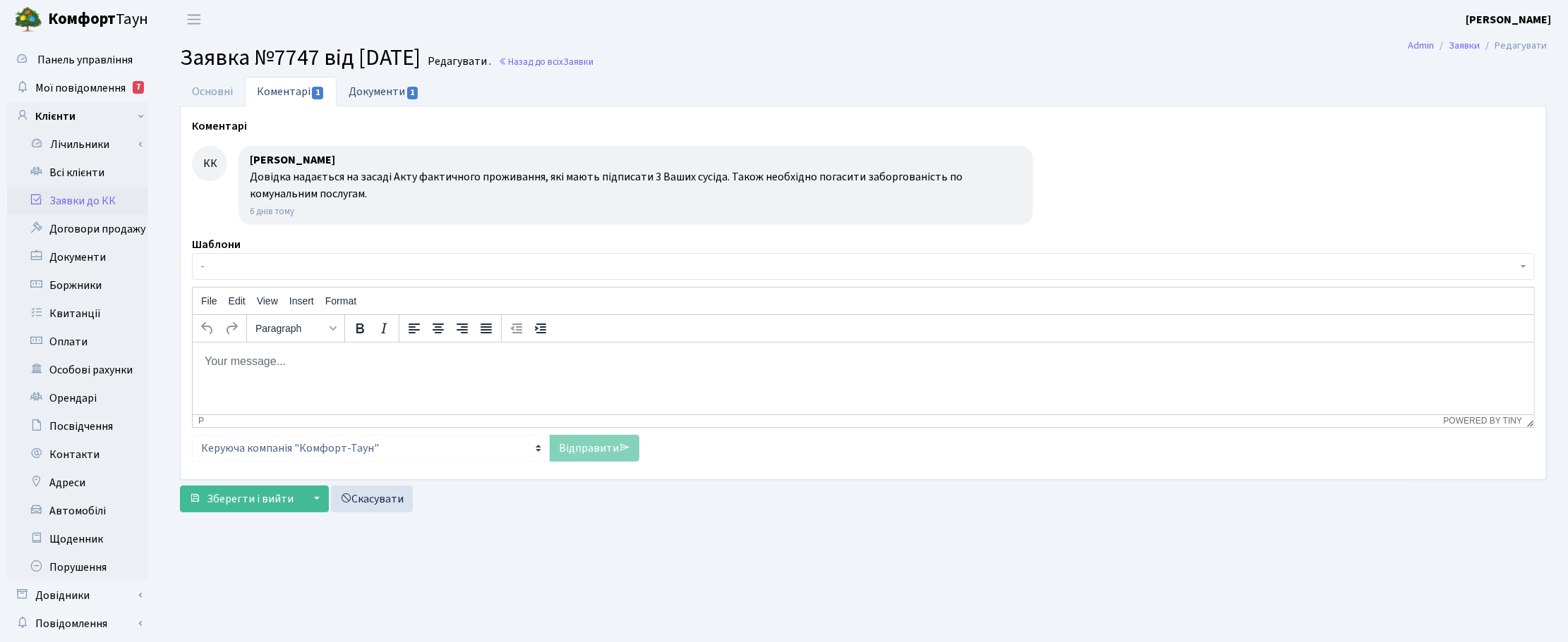
click at [374, 93] on link "Документи 1" at bounding box center [383, 90] width 94 height 29
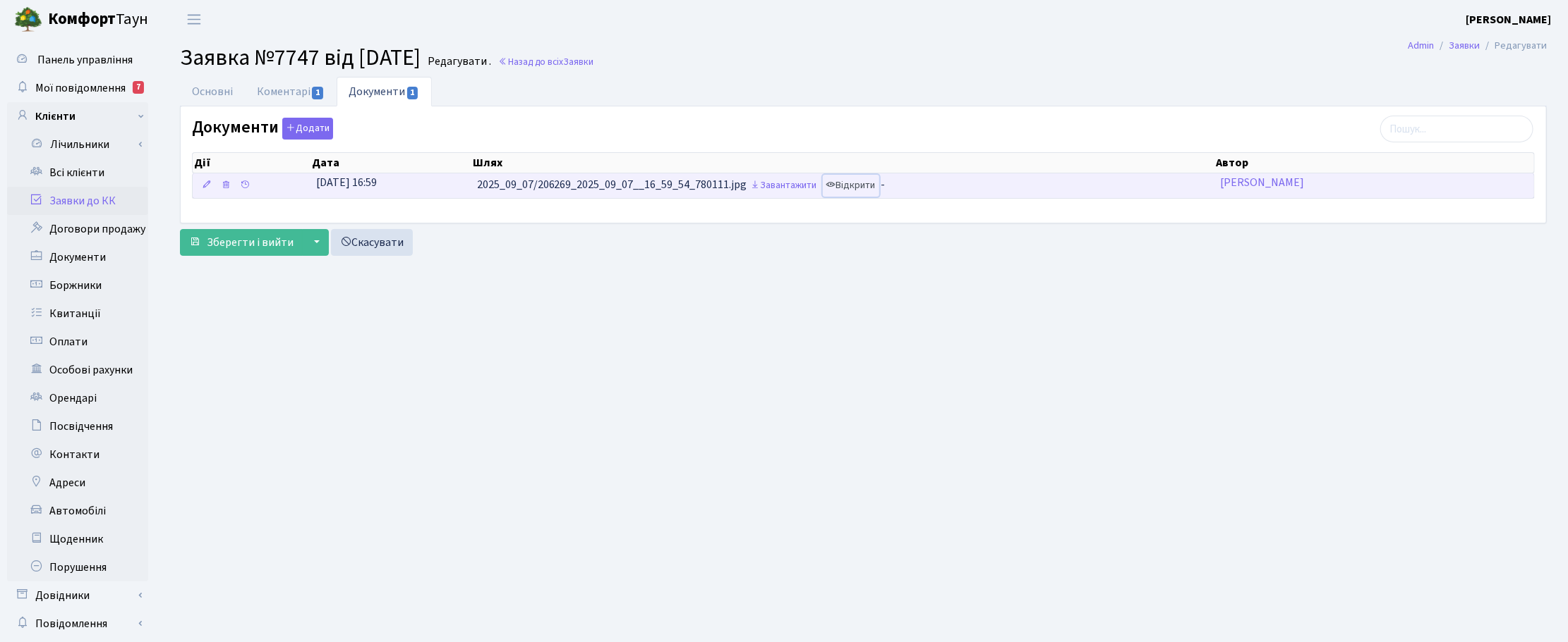
click at [869, 184] on link "Відкрити" at bounding box center [850, 186] width 57 height 22
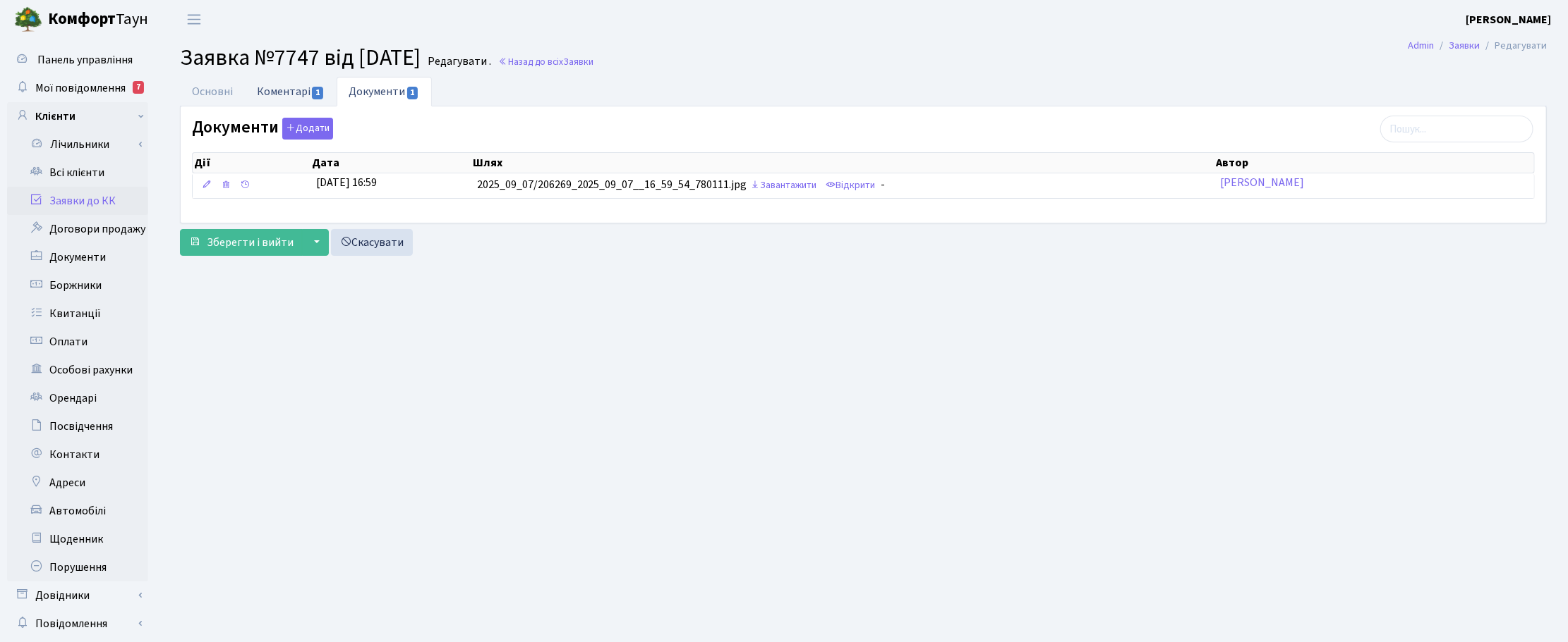
click at [290, 86] on link "Коментарі 1" at bounding box center [290, 90] width 91 height 29
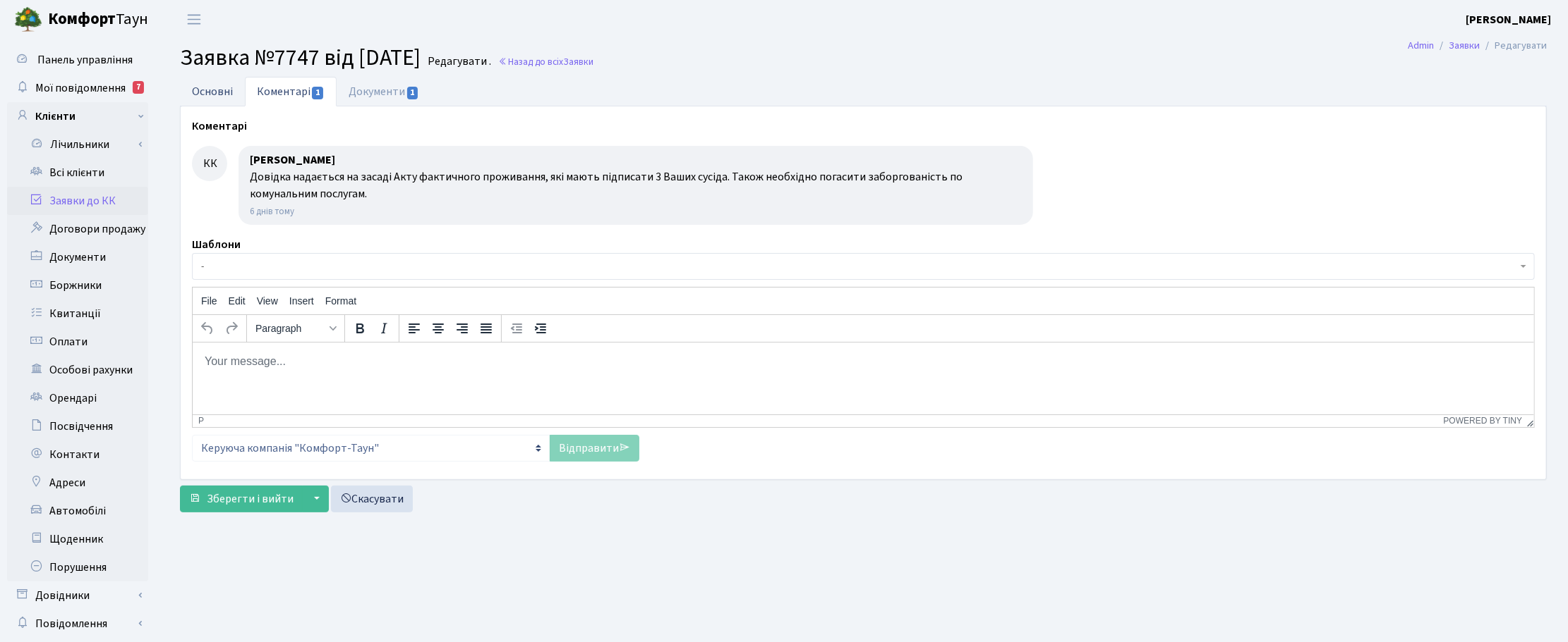
click at [206, 93] on link "Основні" at bounding box center [212, 90] width 65 height 29
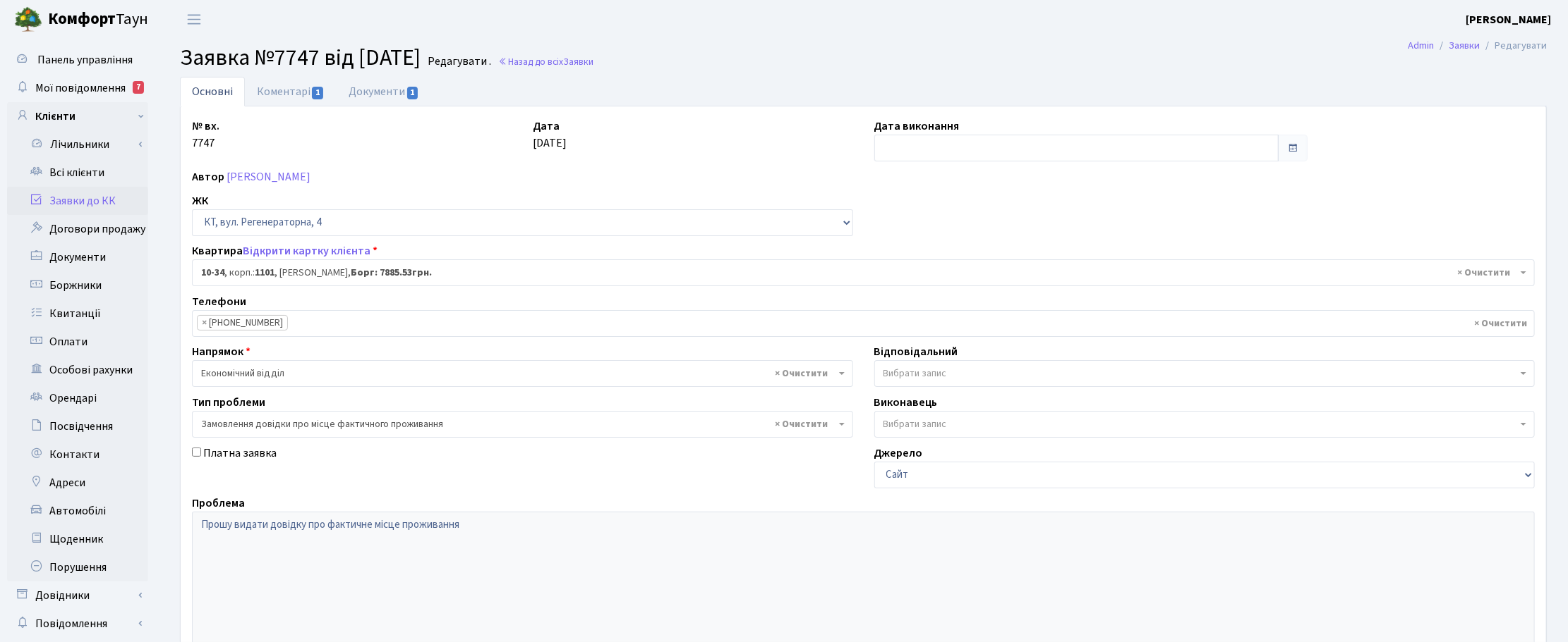
click at [734, 61] on h2 "Заявка №7747 від 07.09.2025 Редагувати . Назад до всіх Заявки" at bounding box center [863, 58] width 1367 height 27
click at [265, 88] on link "Коментарі 1" at bounding box center [290, 90] width 91 height 29
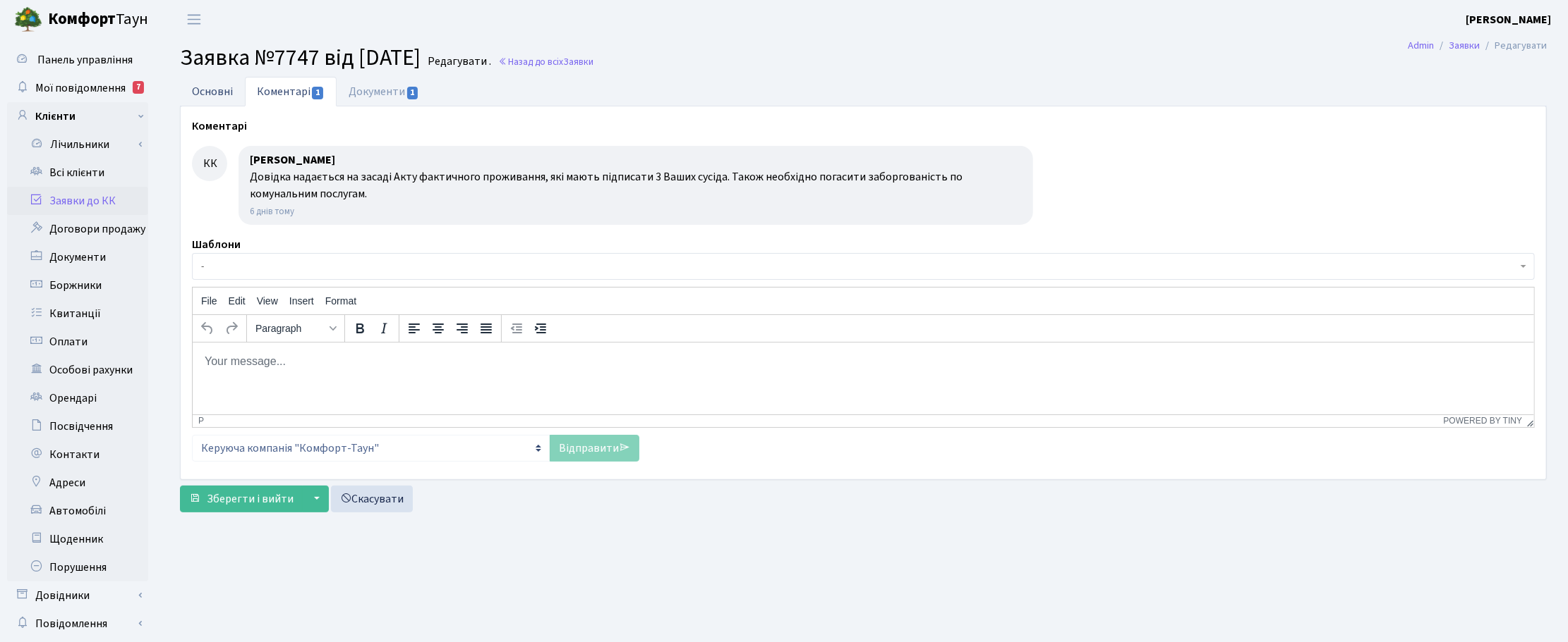
click at [206, 95] on link "Основні" at bounding box center [212, 90] width 65 height 29
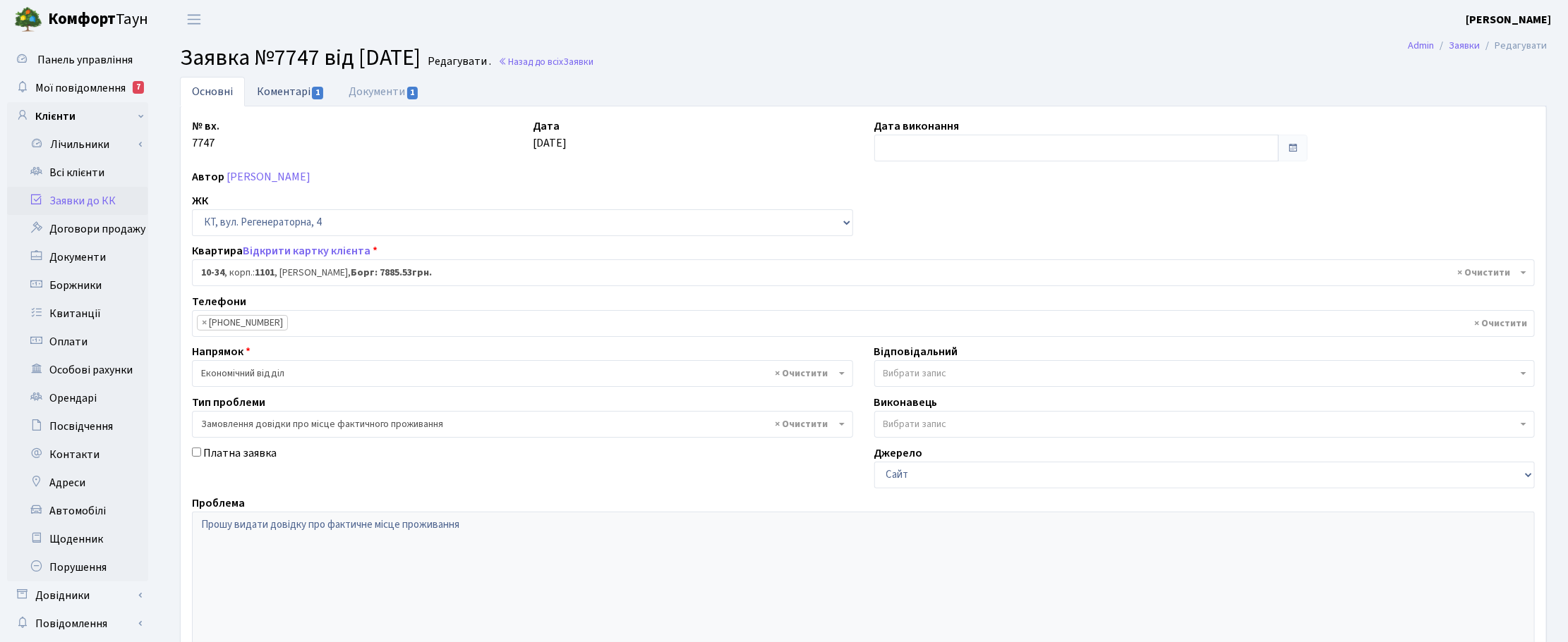
click at [286, 93] on link "Коментарі 1" at bounding box center [290, 90] width 91 height 29
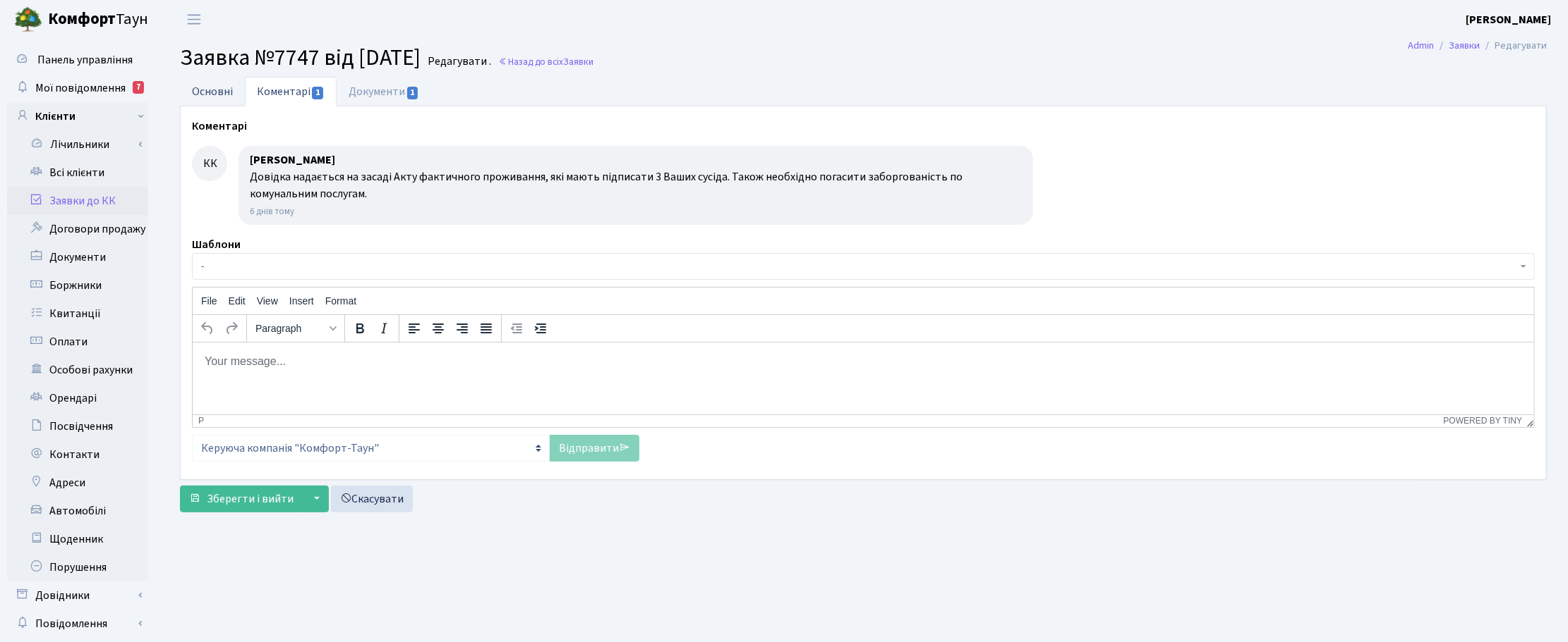
click at [217, 88] on link "Основні" at bounding box center [212, 90] width 65 height 29
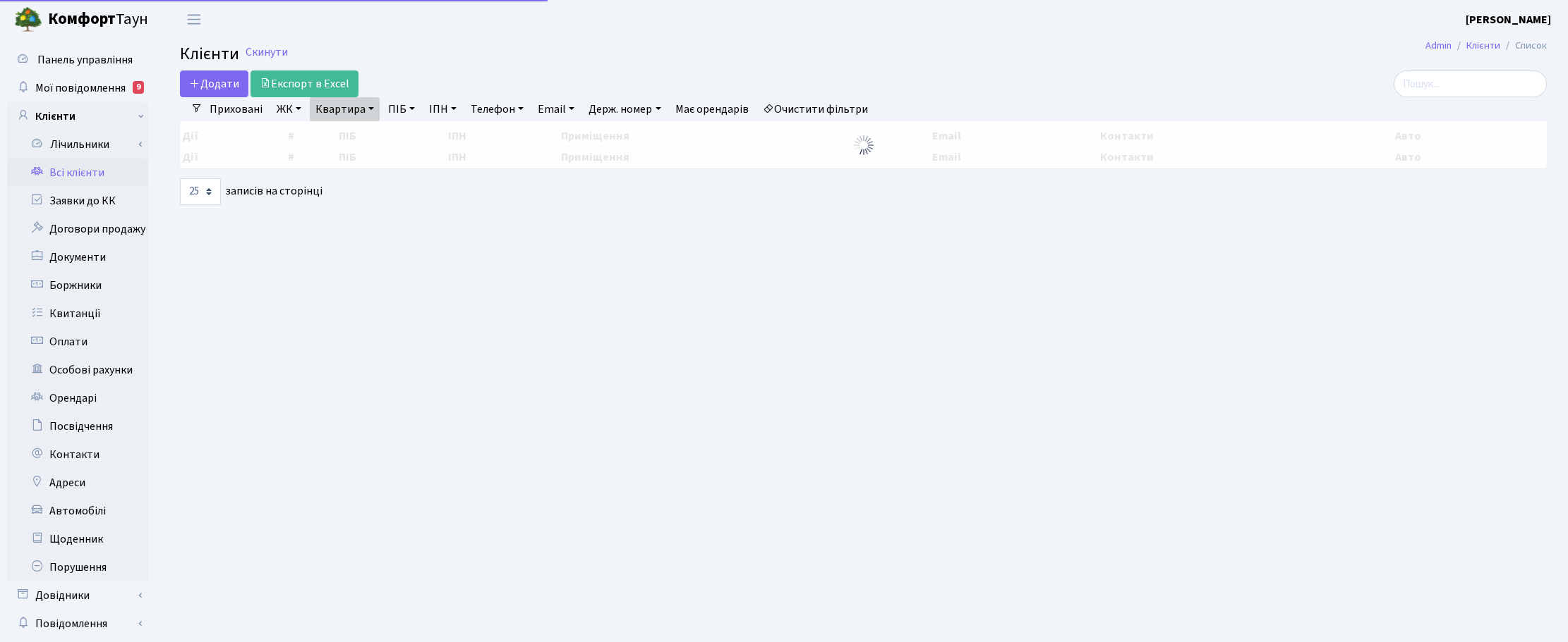
select select "25"
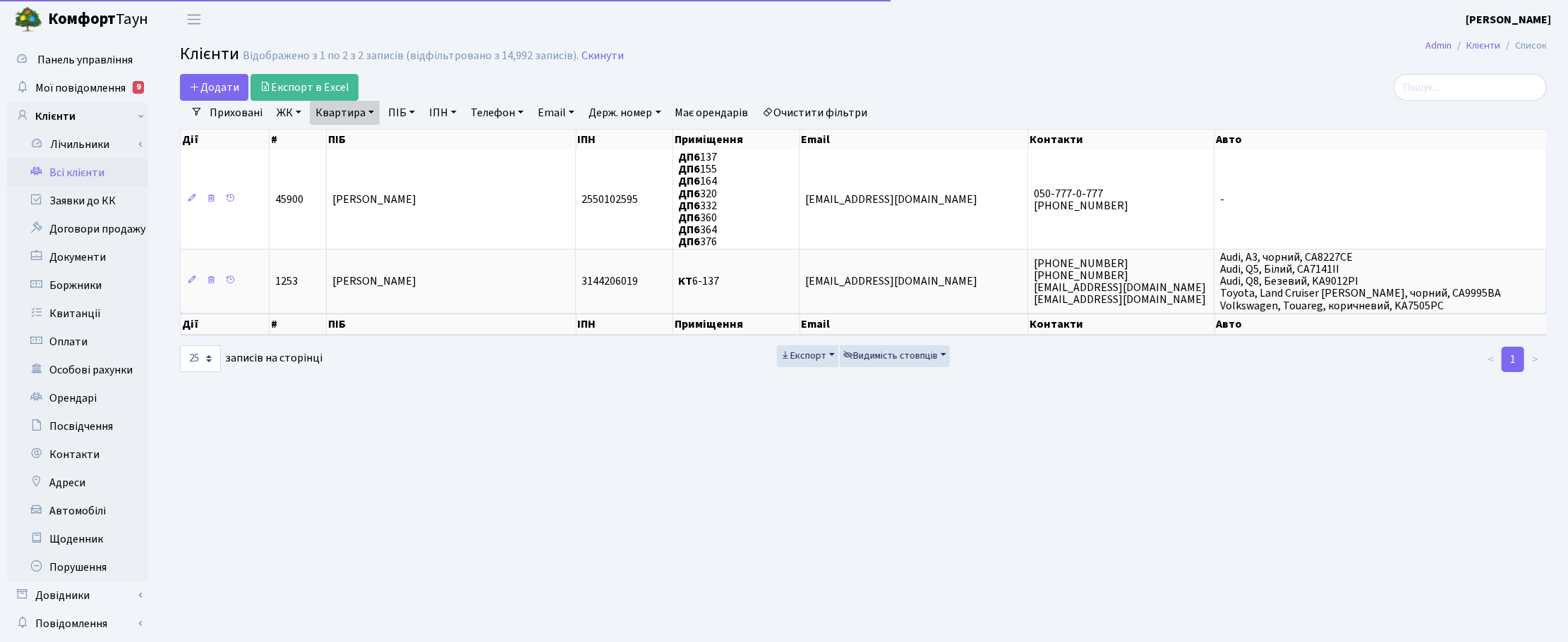
click at [368, 118] on link "Квартира" at bounding box center [345, 112] width 70 height 24
click at [367, 138] on input "6-137" at bounding box center [351, 140] width 83 height 27
type input "6"
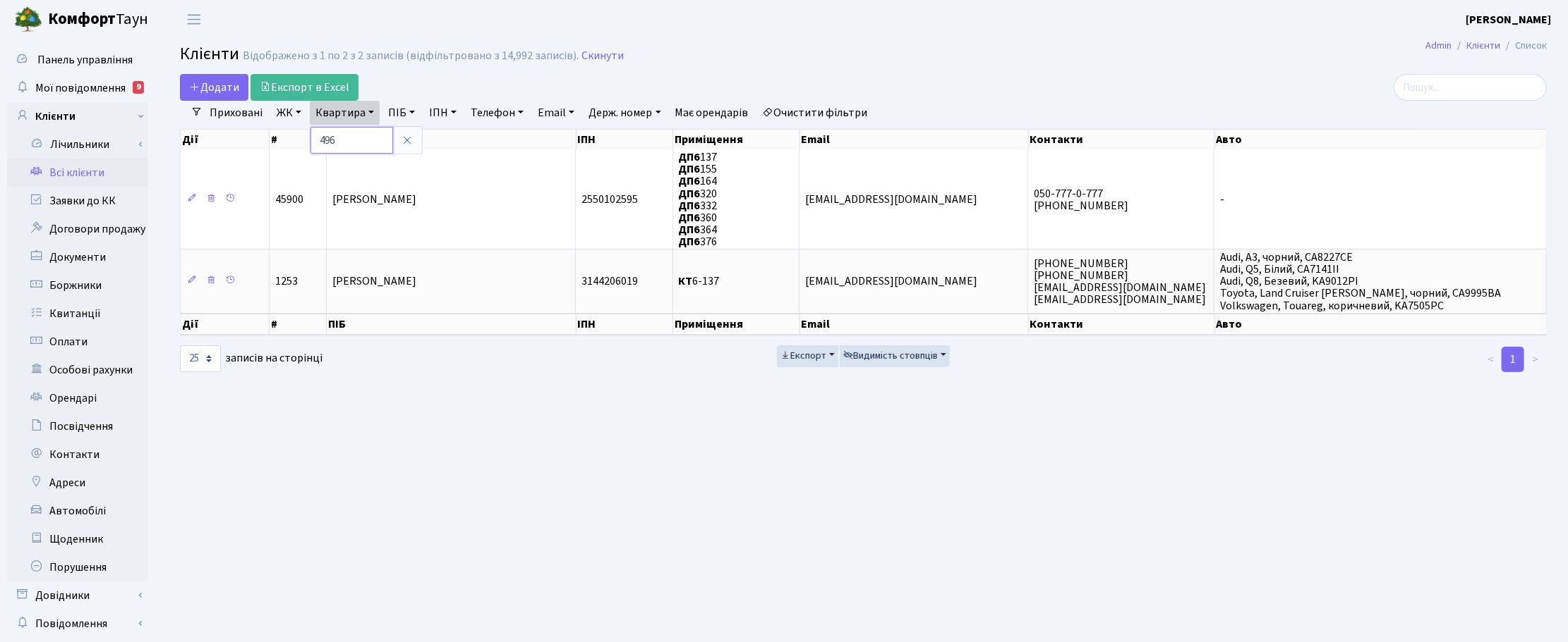
type input "496"
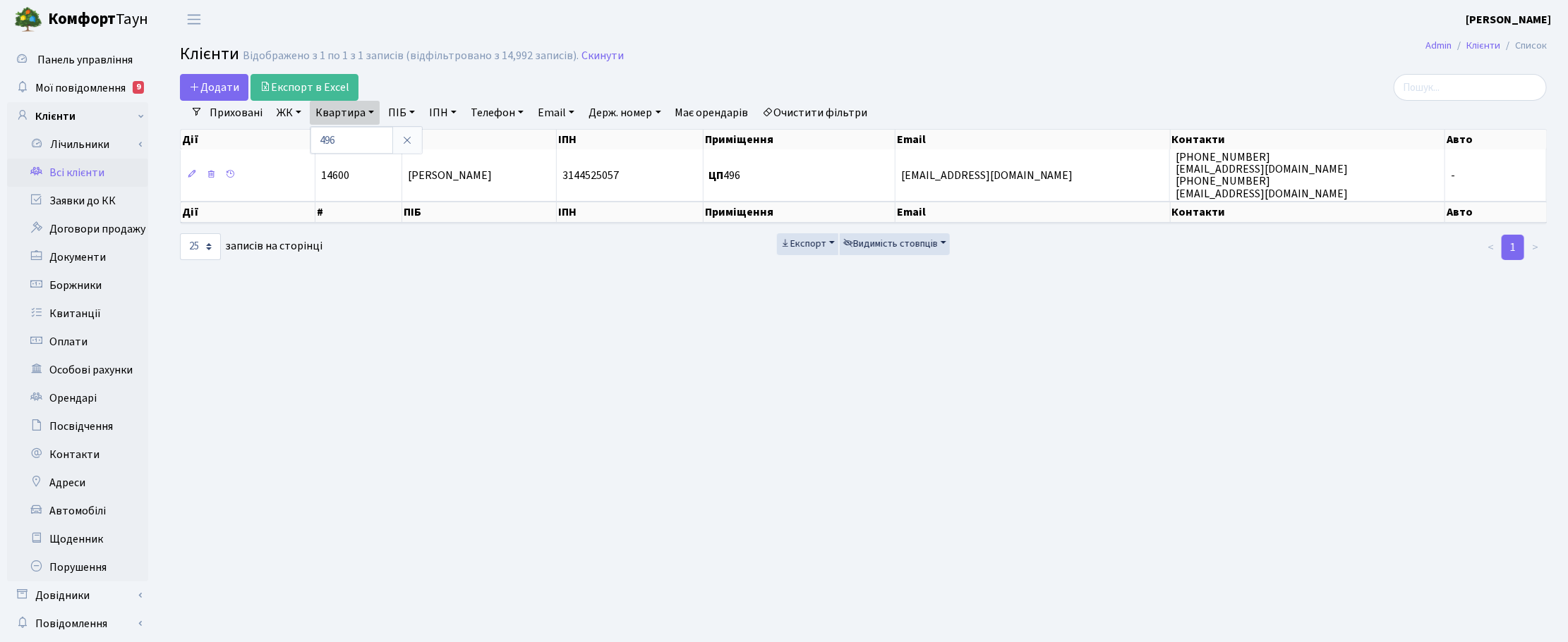
click at [1050, 26] on header "[PERSON_NAME] [PERSON_NAME] Мій обліковий запис Вийти" at bounding box center [784, 19] width 1568 height 39
